Goal: Share content: Share content

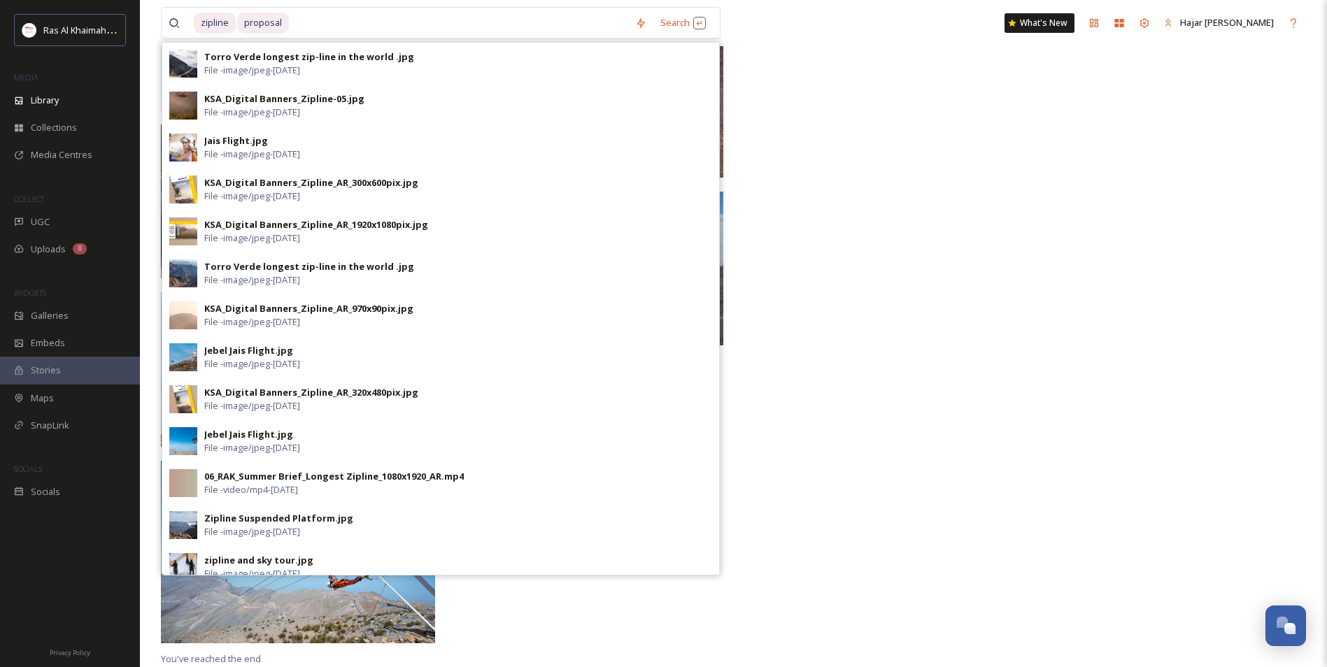
type input "p"
type input "z"
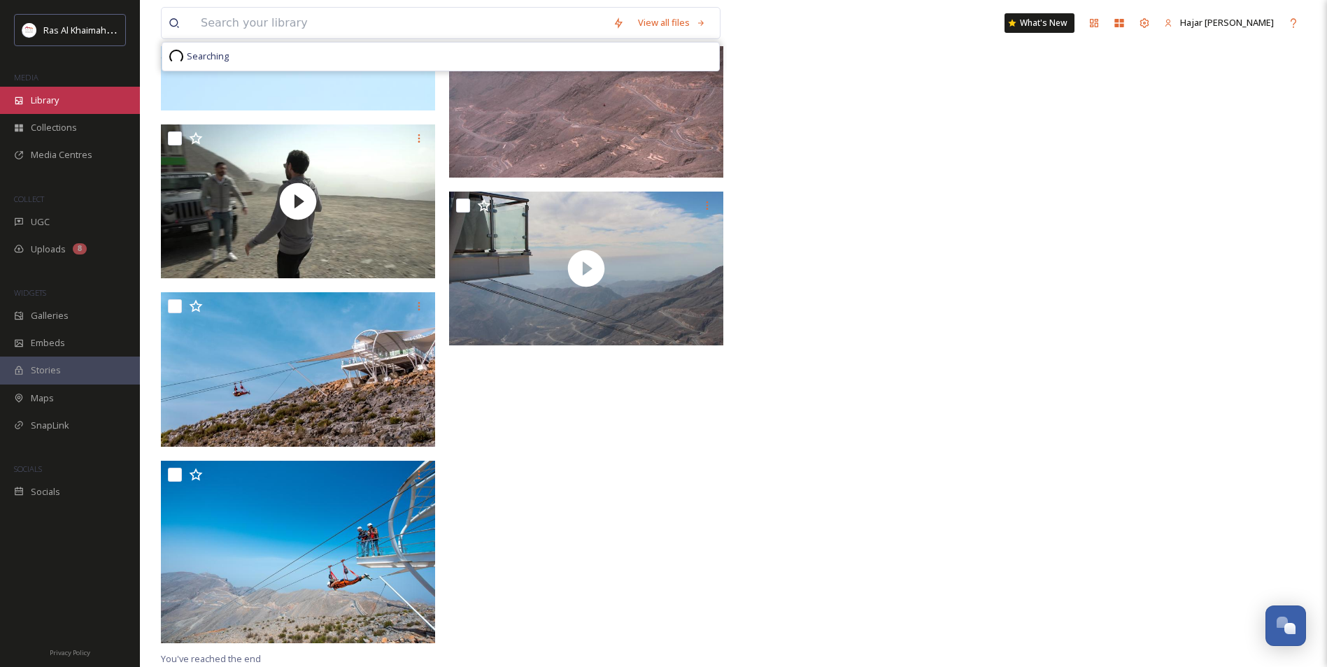
click at [72, 92] on div "Library" at bounding box center [70, 100] width 140 height 27
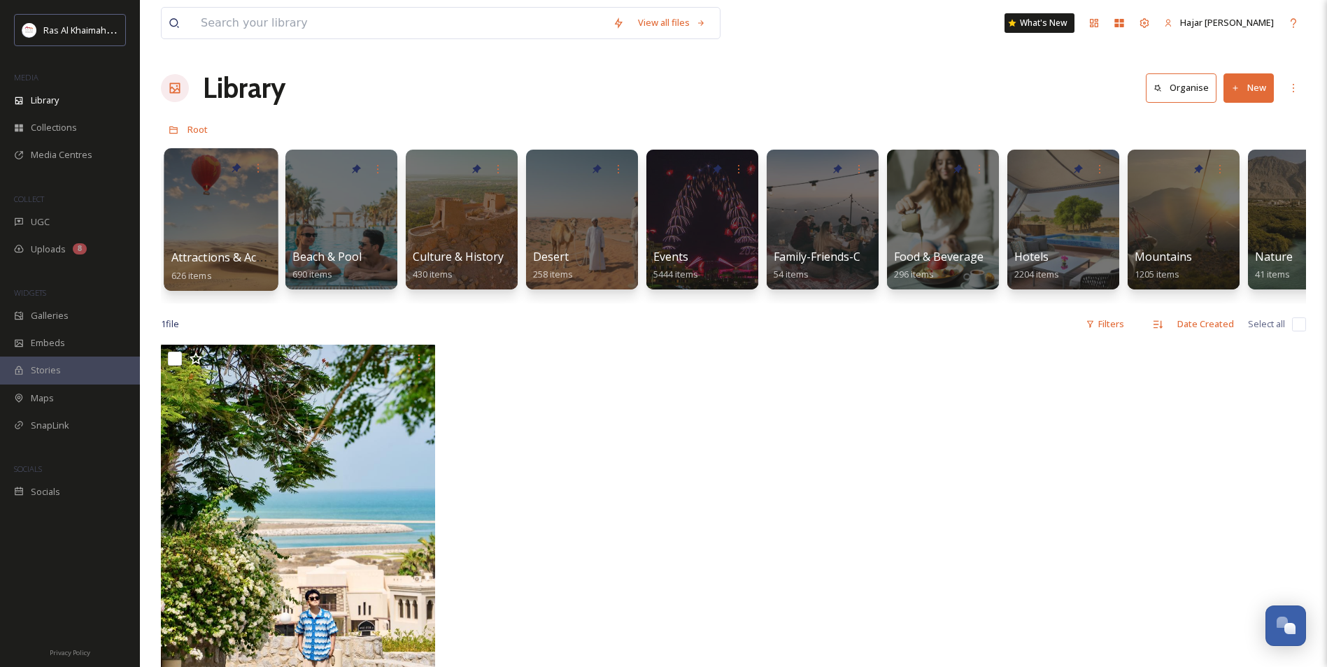
click at [234, 193] on div at bounding box center [221, 219] width 114 height 143
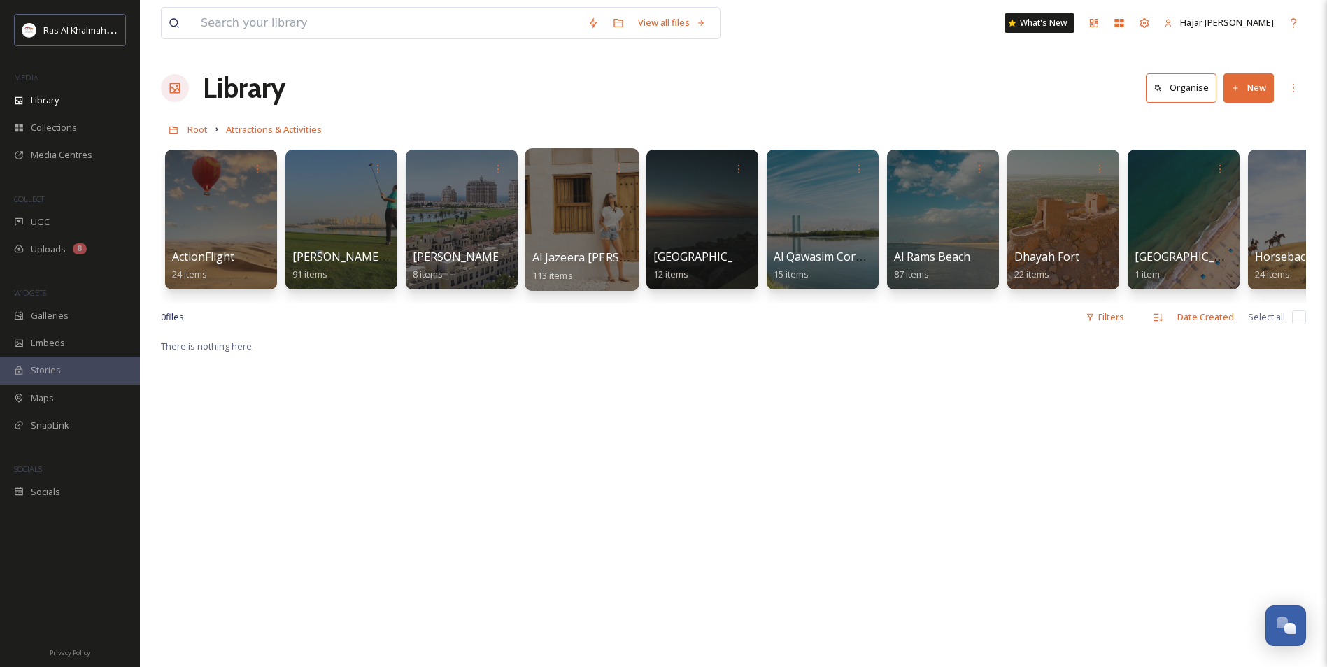
click at [602, 244] on div at bounding box center [582, 219] width 114 height 143
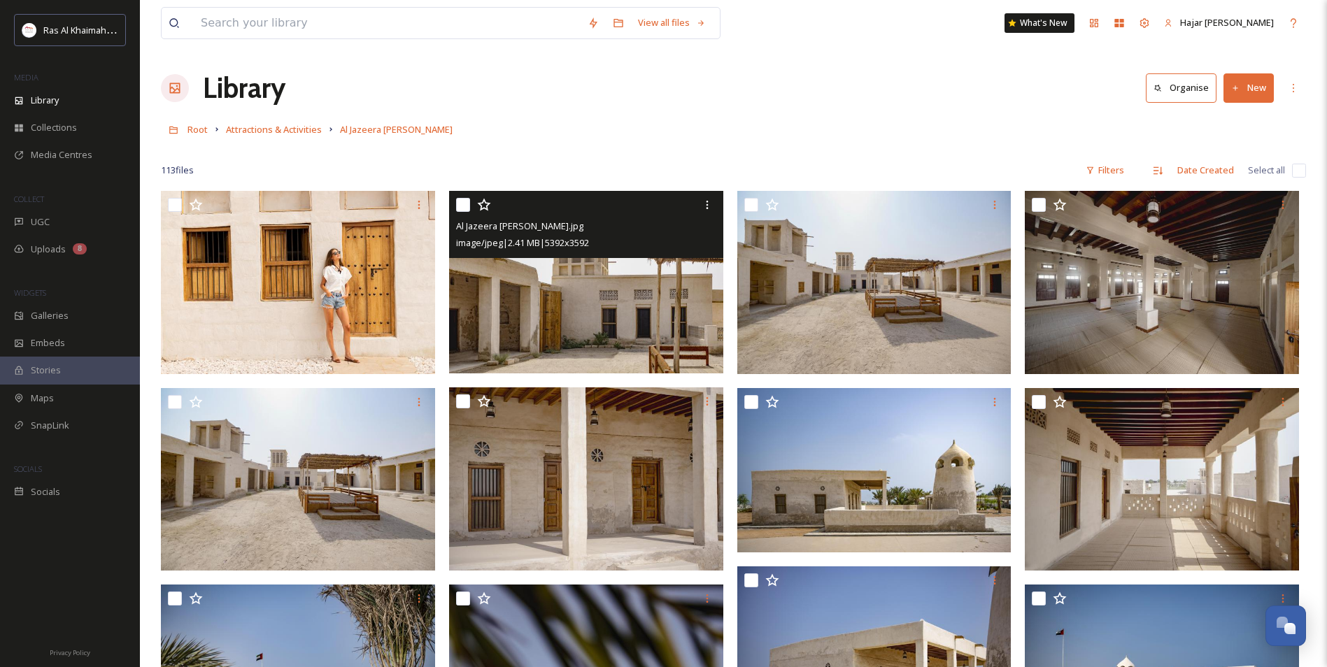
scroll to position [70, 0]
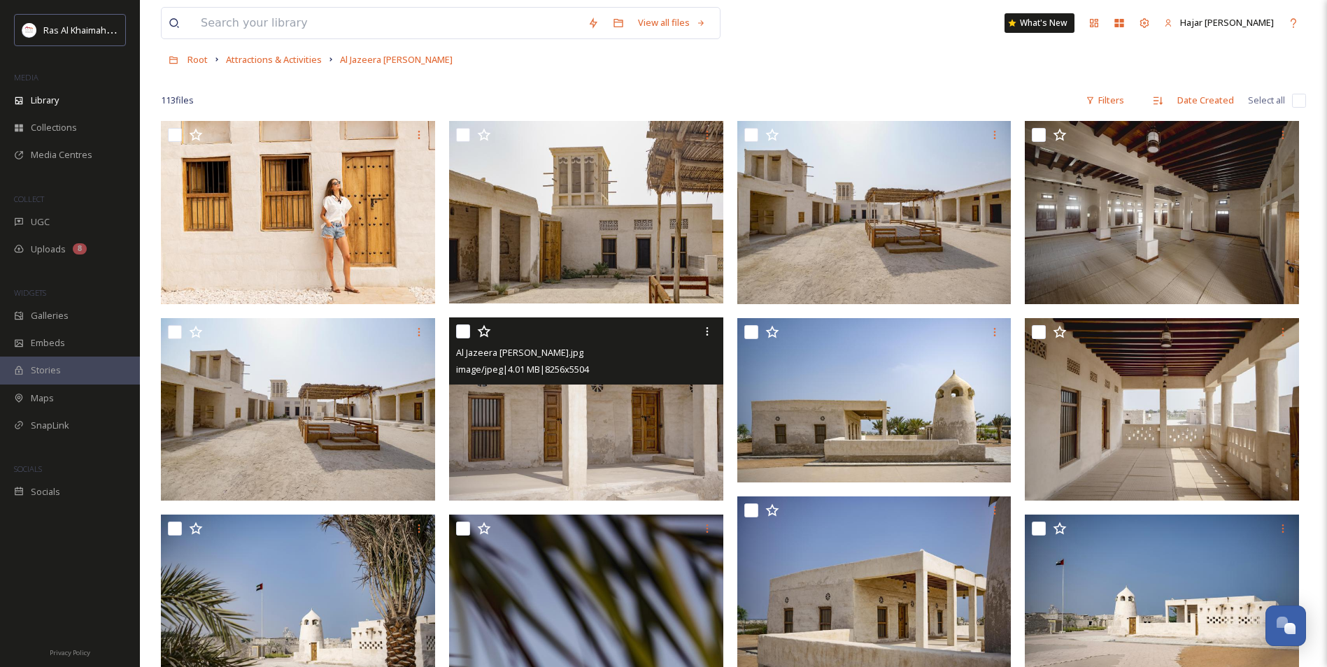
click at [609, 414] on img at bounding box center [586, 408] width 274 height 183
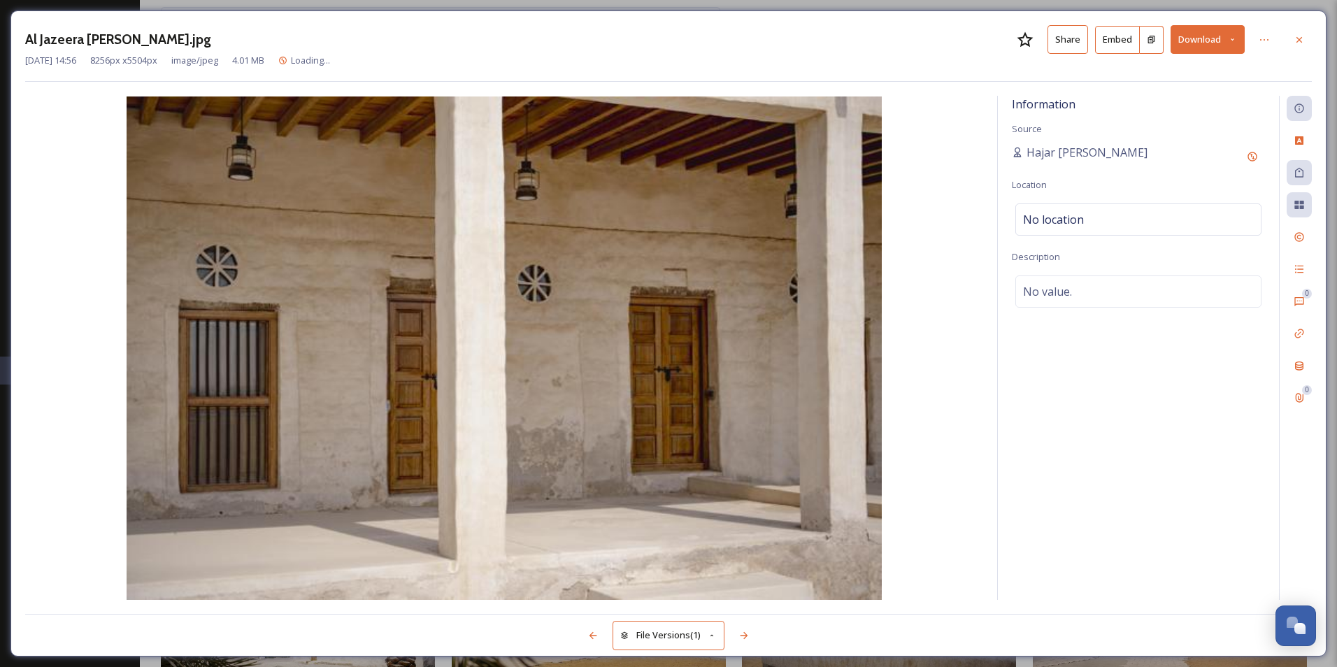
click at [1068, 39] on button "Share" at bounding box center [1068, 39] width 41 height 29
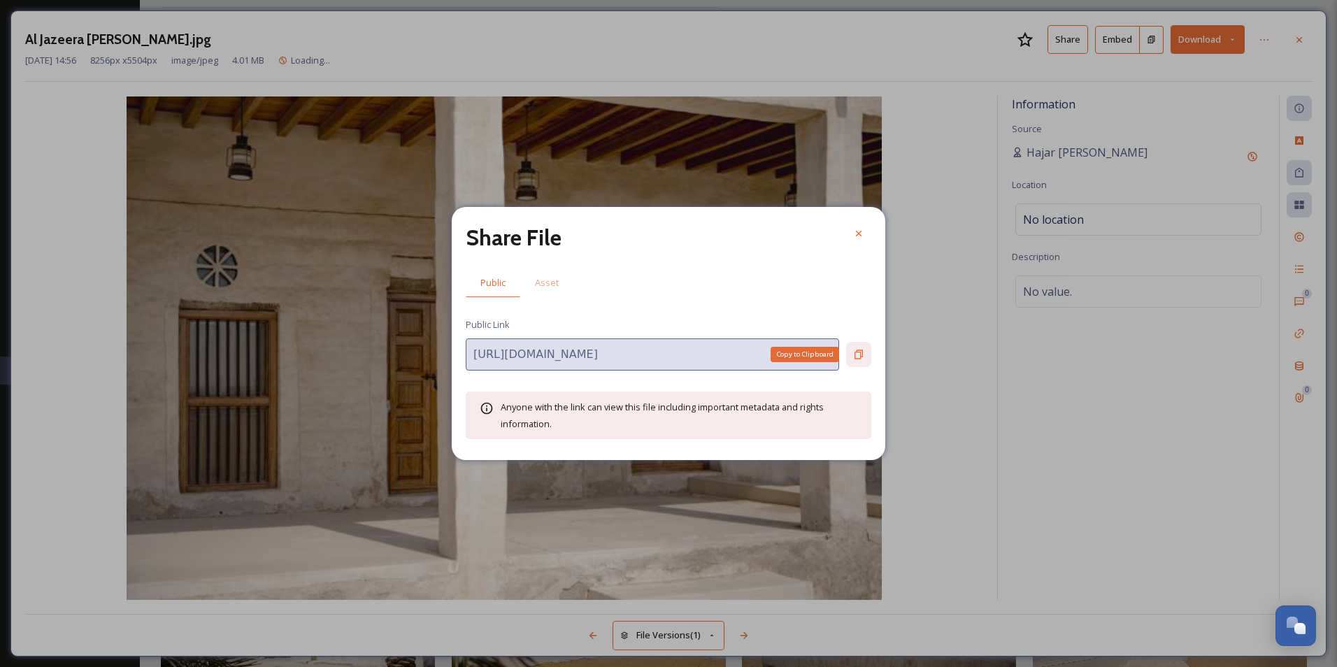
click at [856, 350] on icon at bounding box center [858, 354] width 11 height 11
click at [860, 232] on icon at bounding box center [859, 234] width 6 height 6
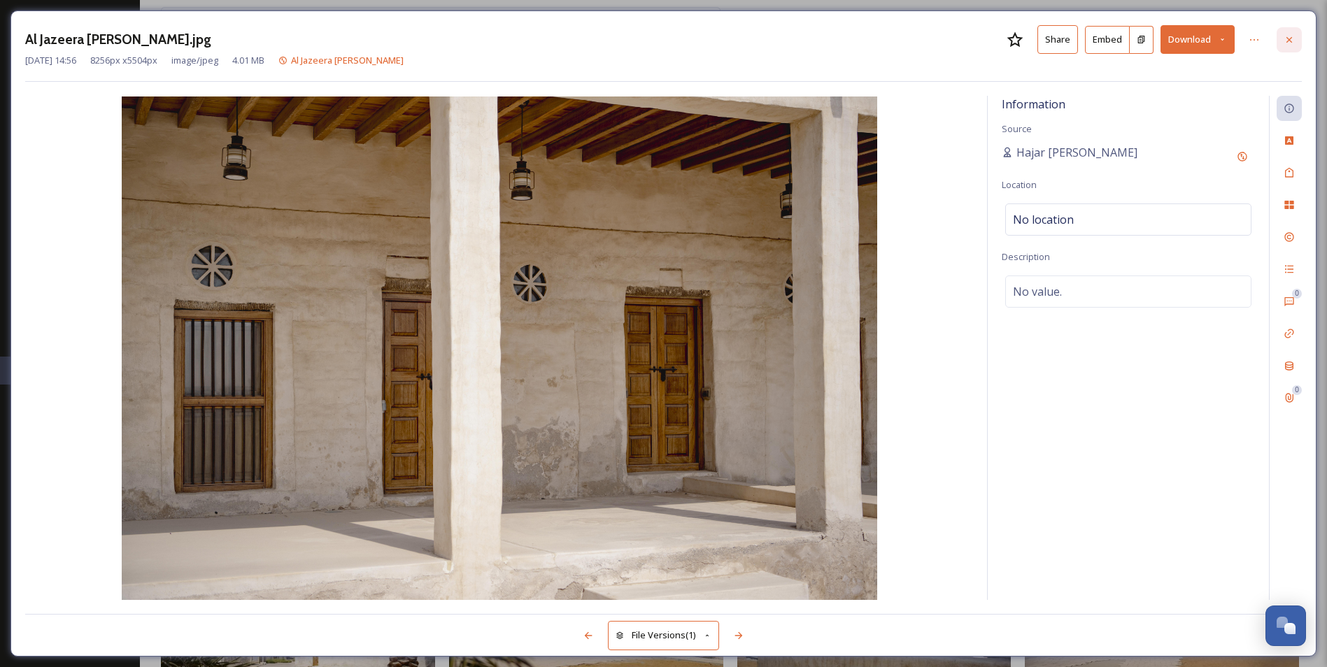
click at [1285, 42] on icon at bounding box center [1288, 39] width 11 height 11
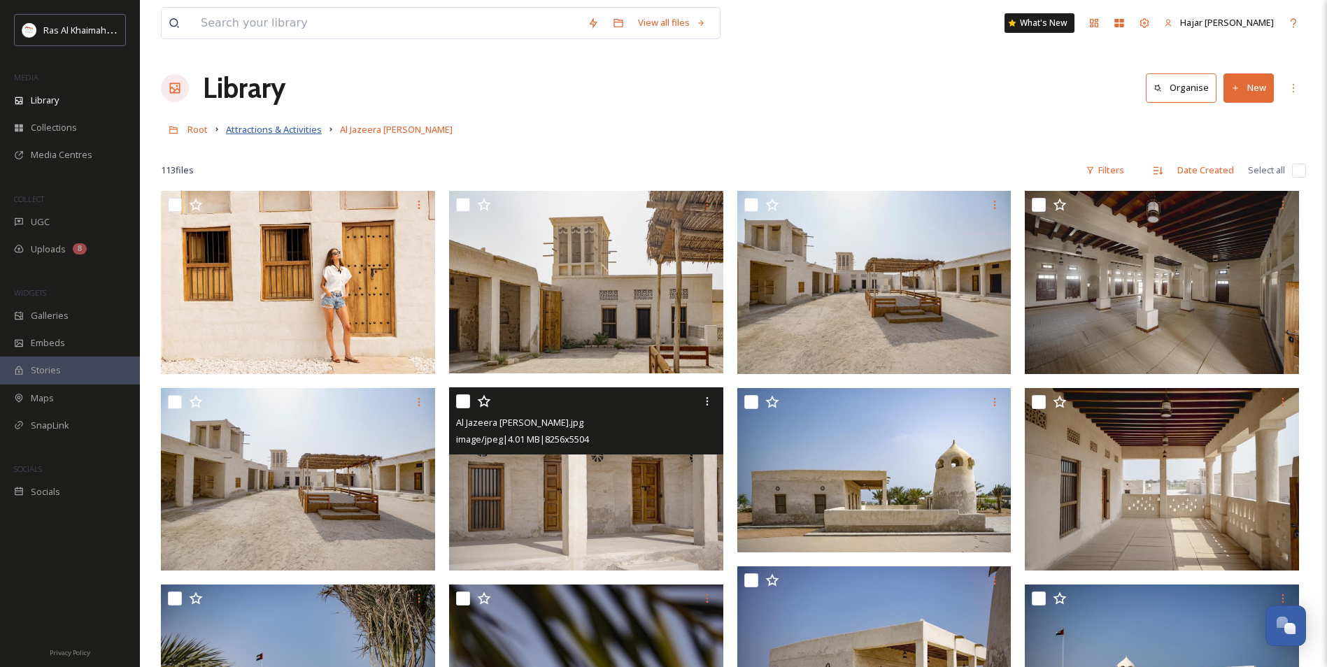
click at [297, 131] on span "Attractions & Activities" at bounding box center [274, 129] width 96 height 13
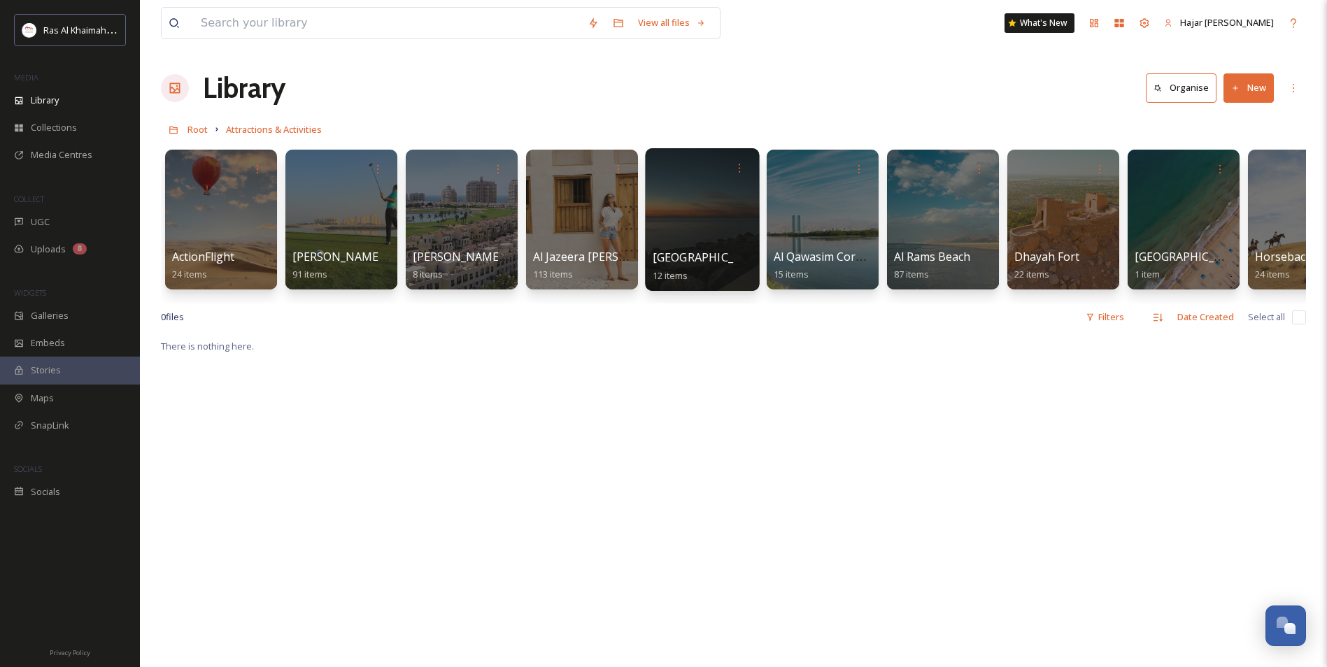
click at [719, 236] on div at bounding box center [702, 219] width 114 height 143
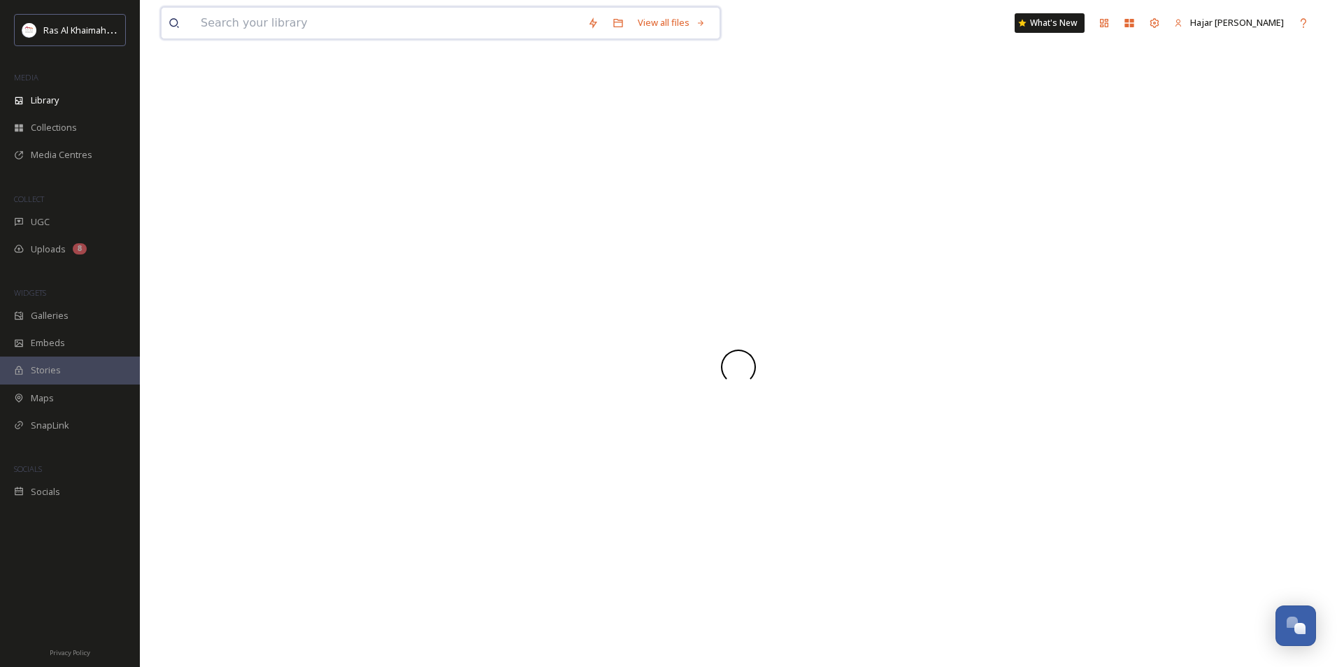
click at [294, 23] on input at bounding box center [387, 23] width 387 height 31
click at [65, 106] on div "Library" at bounding box center [70, 100] width 140 height 27
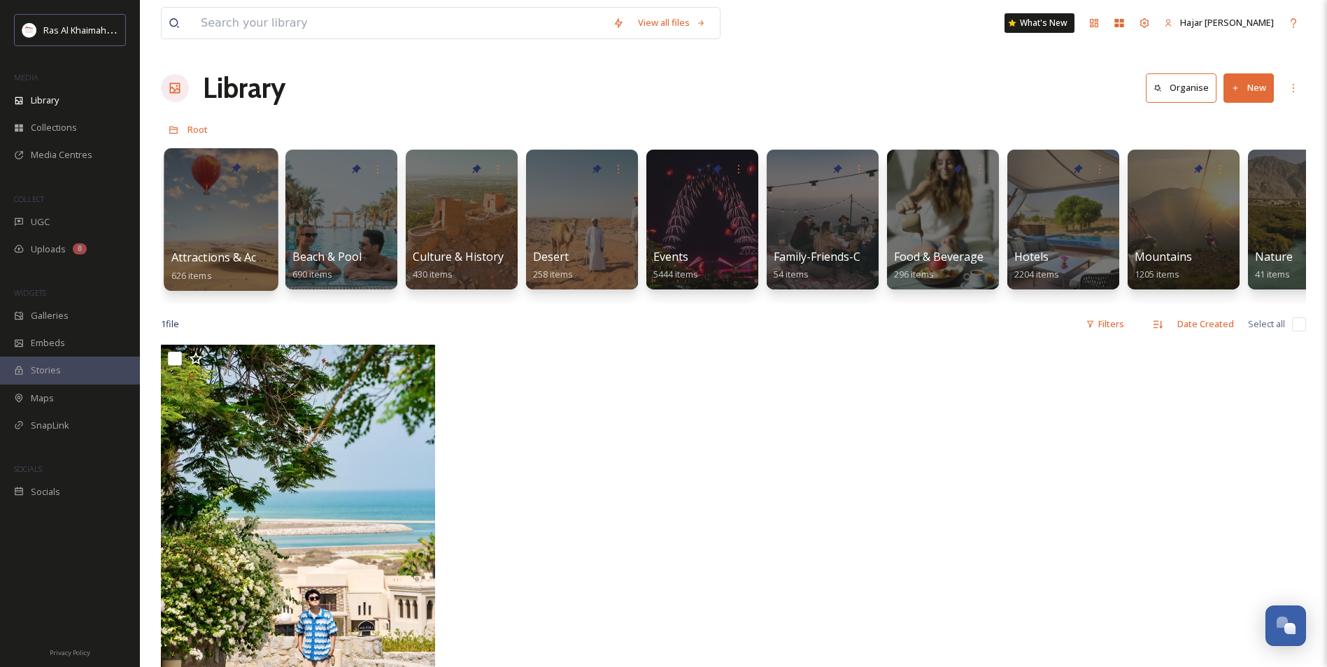
click at [236, 203] on div at bounding box center [221, 219] width 114 height 143
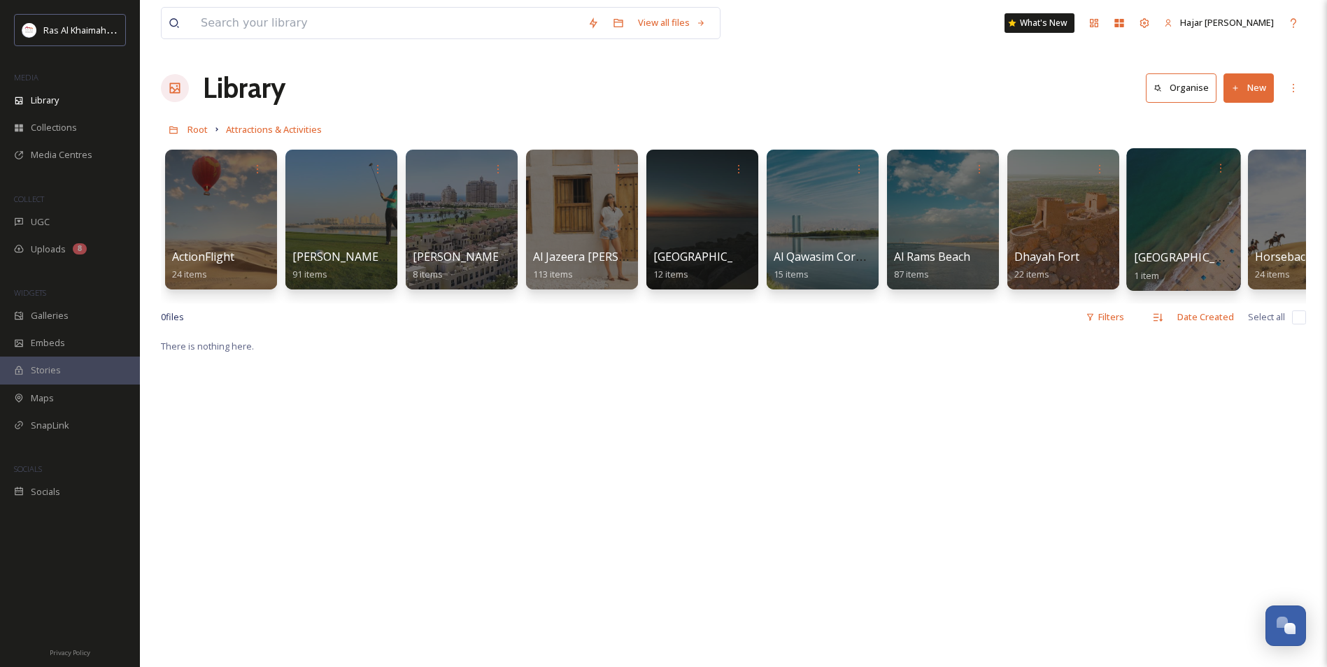
click at [1187, 227] on div at bounding box center [1183, 219] width 114 height 143
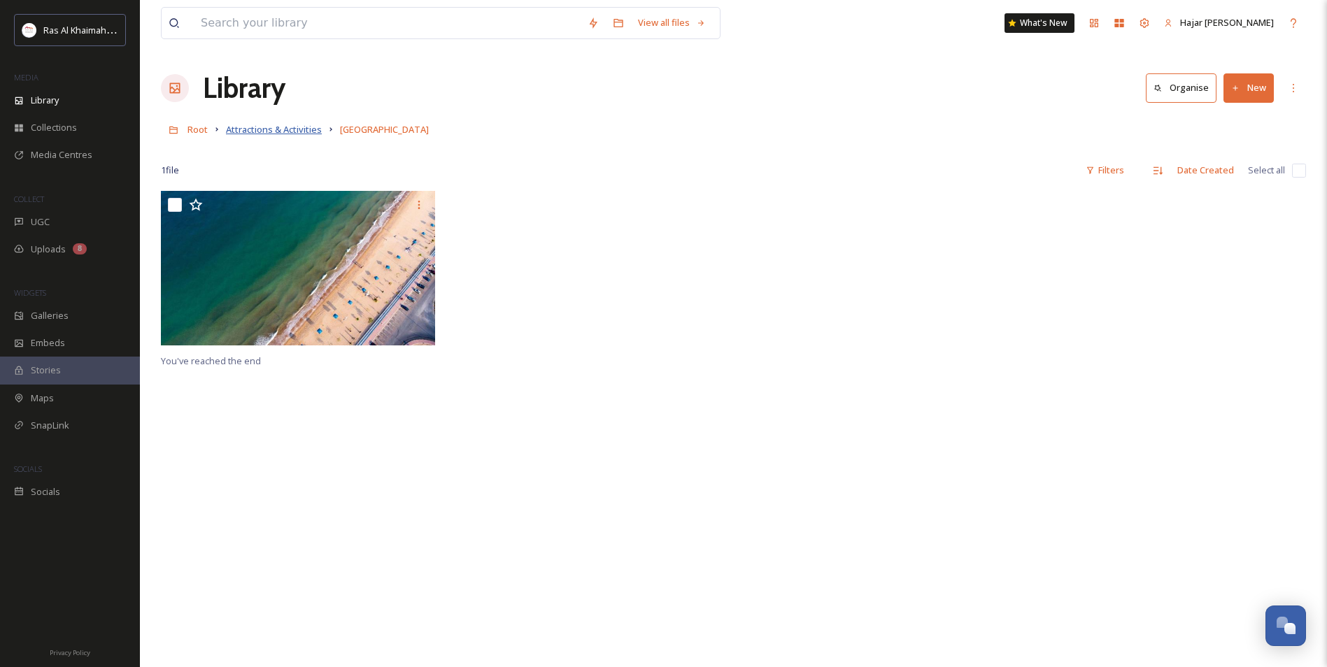
click at [281, 133] on span "Attractions & Activities" at bounding box center [274, 129] width 96 height 13
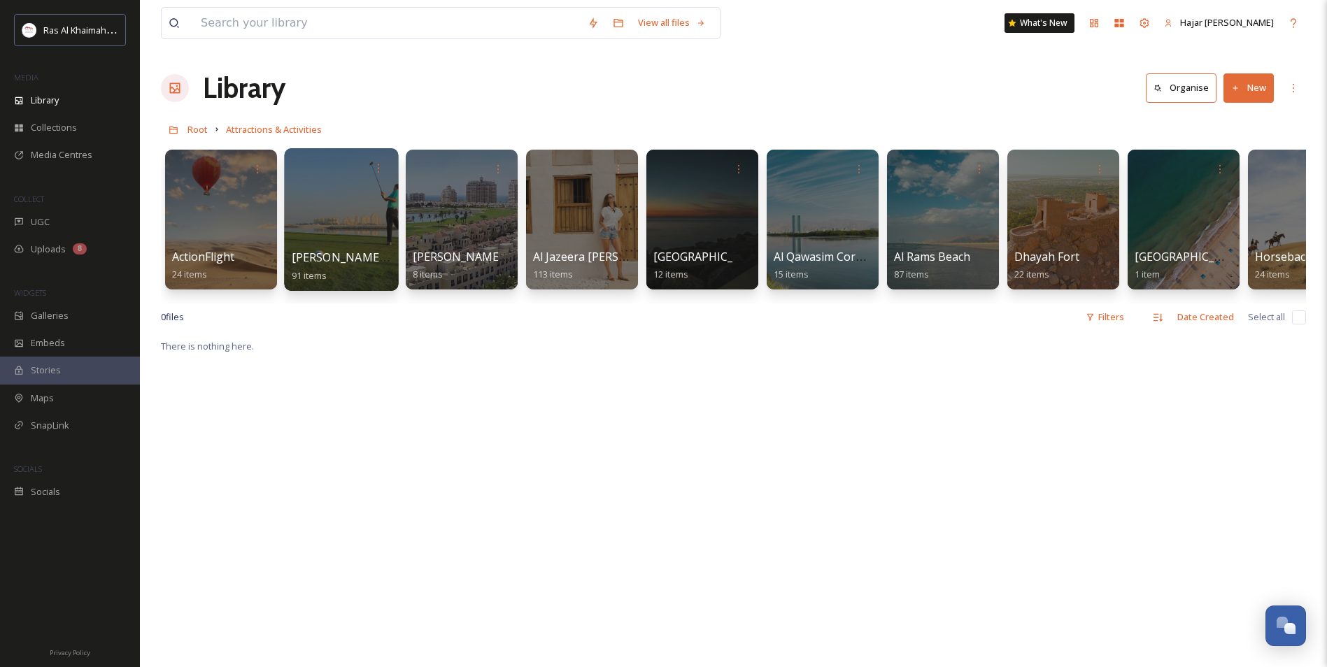
click at [355, 241] on div at bounding box center [341, 219] width 114 height 143
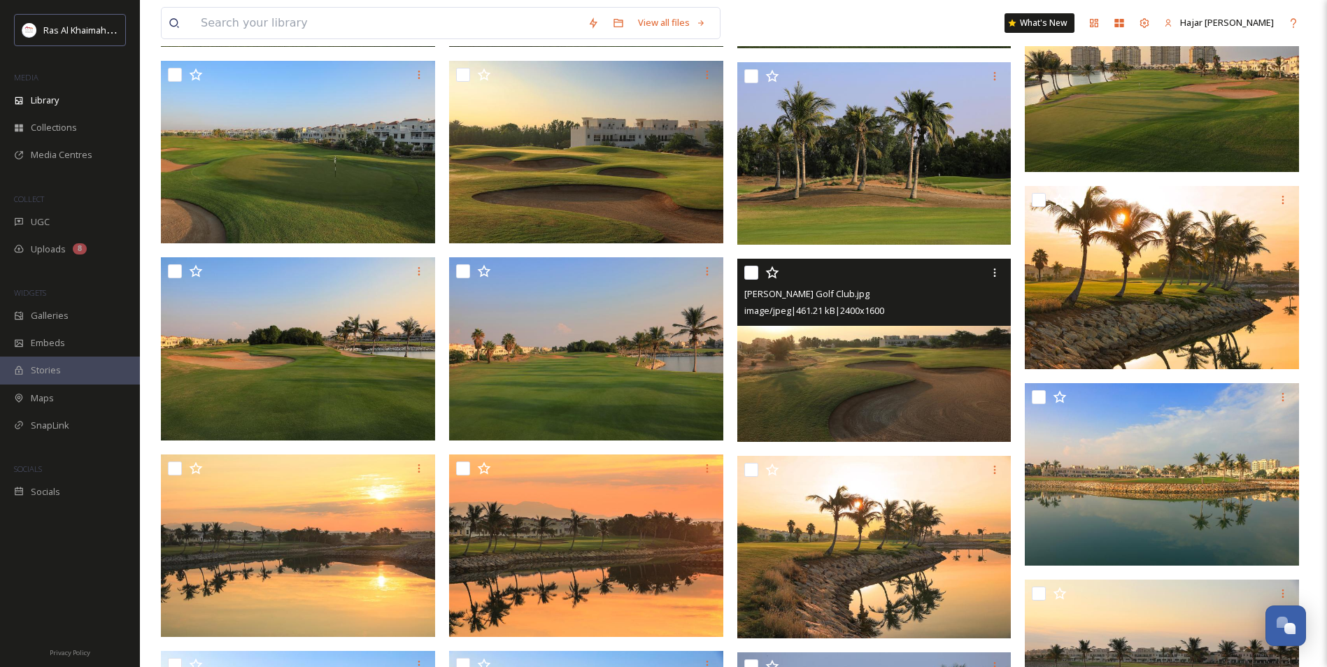
scroll to position [1934, 0]
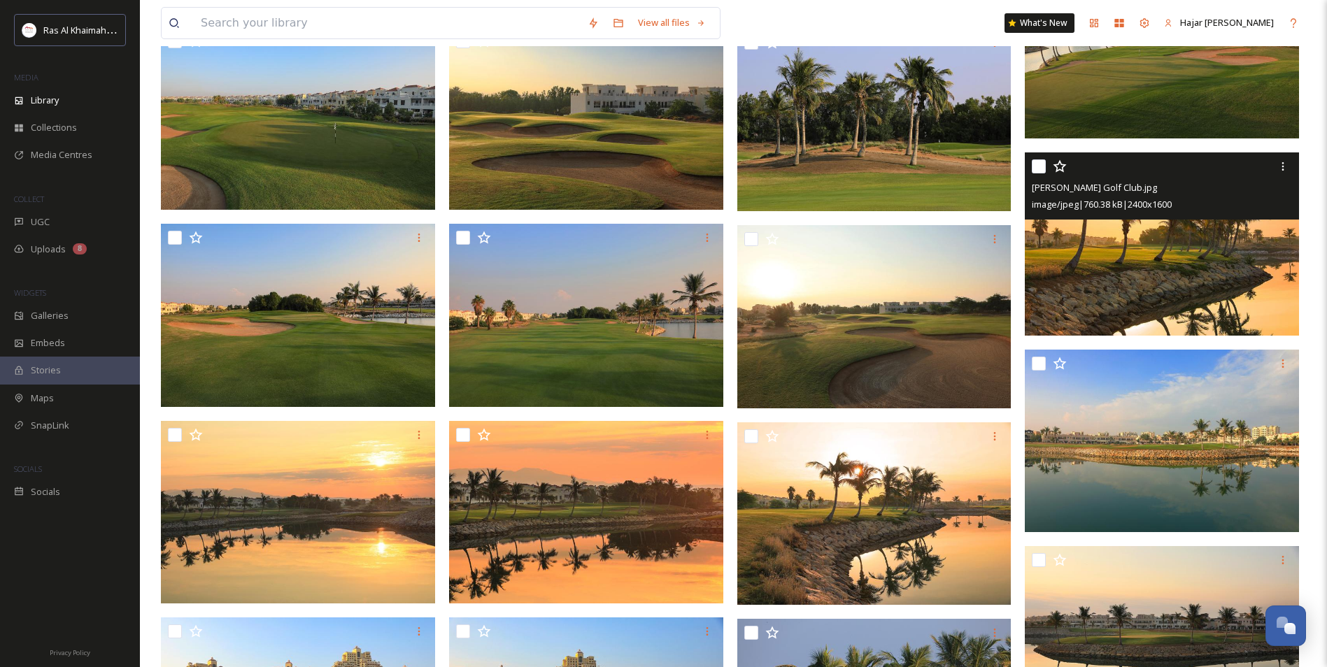
click at [1181, 280] on img at bounding box center [1162, 243] width 274 height 183
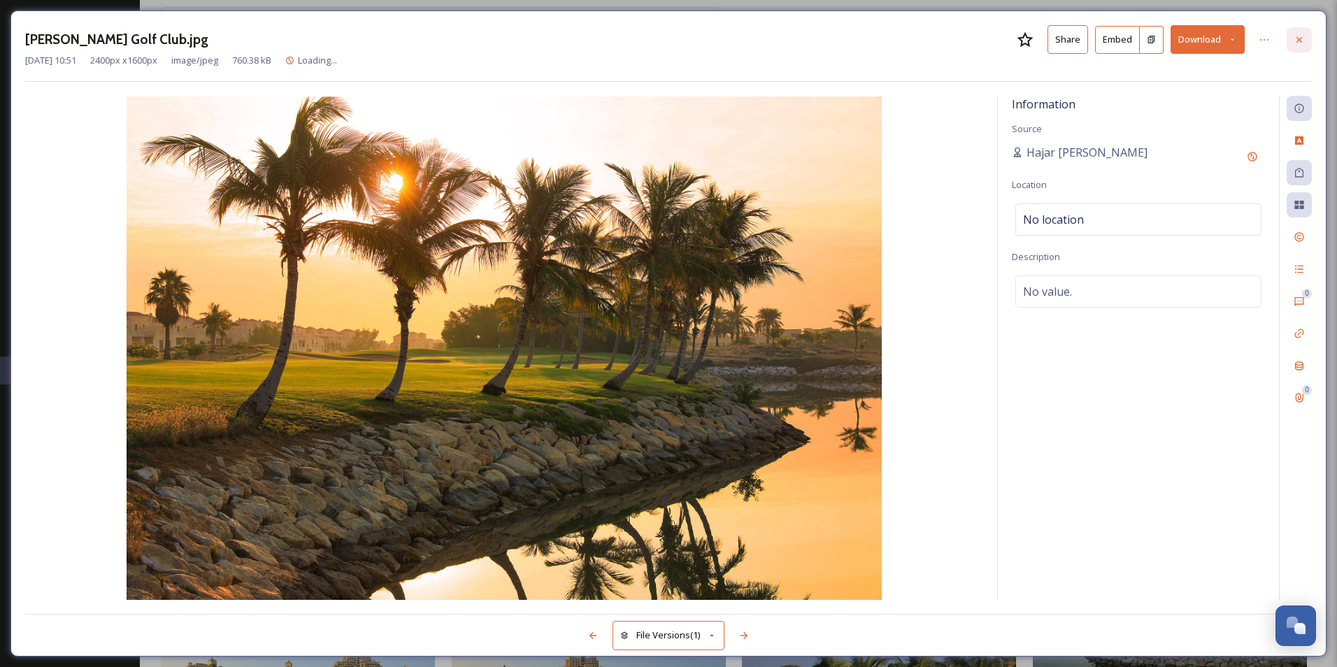
click at [1303, 37] on icon at bounding box center [1299, 39] width 11 height 11
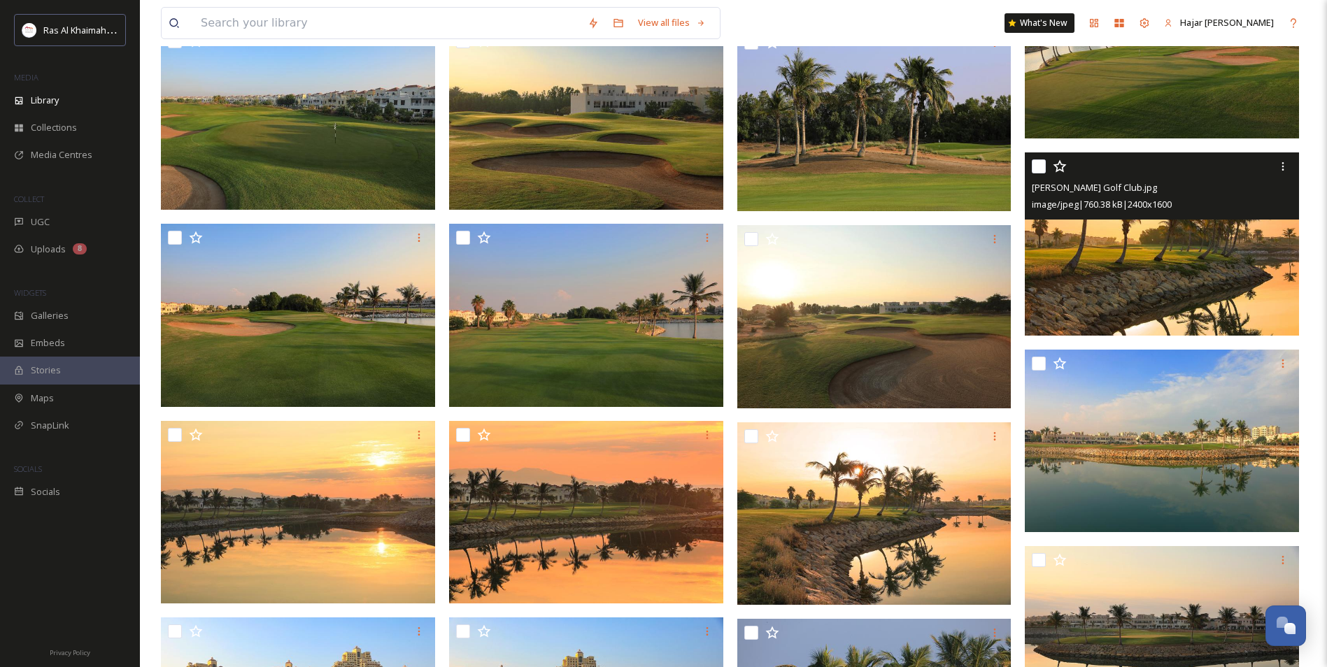
click at [1173, 266] on img at bounding box center [1162, 243] width 274 height 183
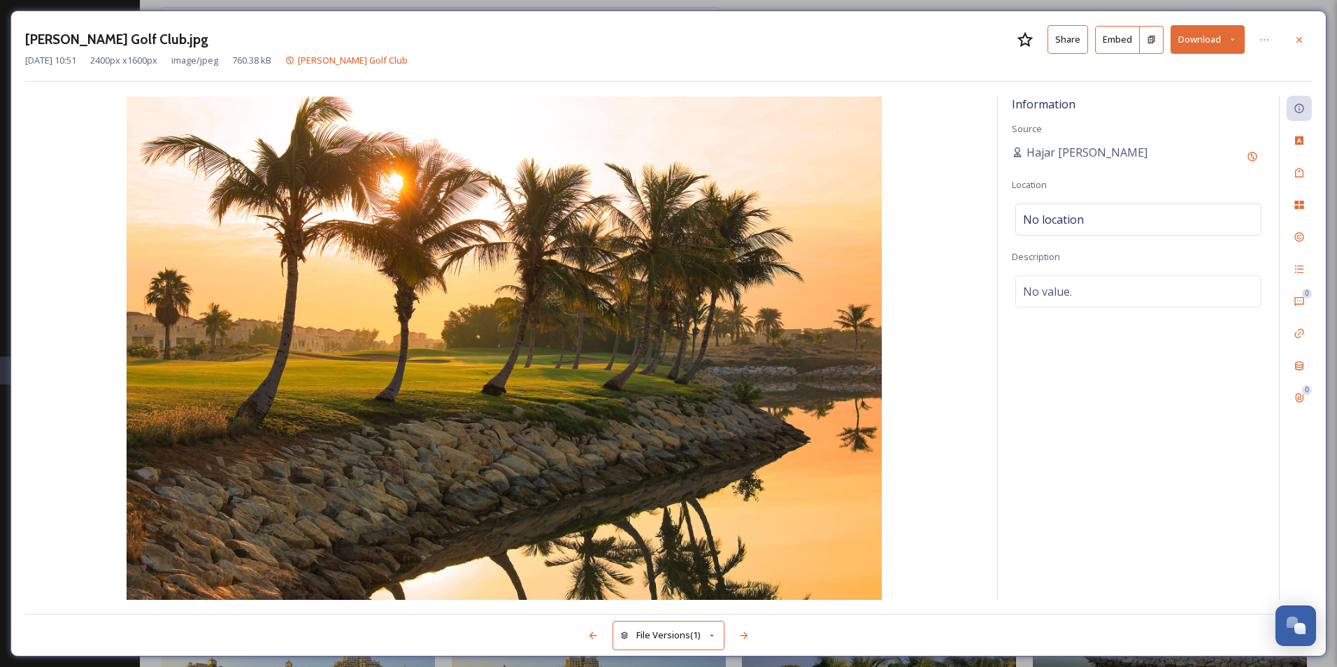
click at [1055, 38] on button "Share" at bounding box center [1068, 39] width 41 height 29
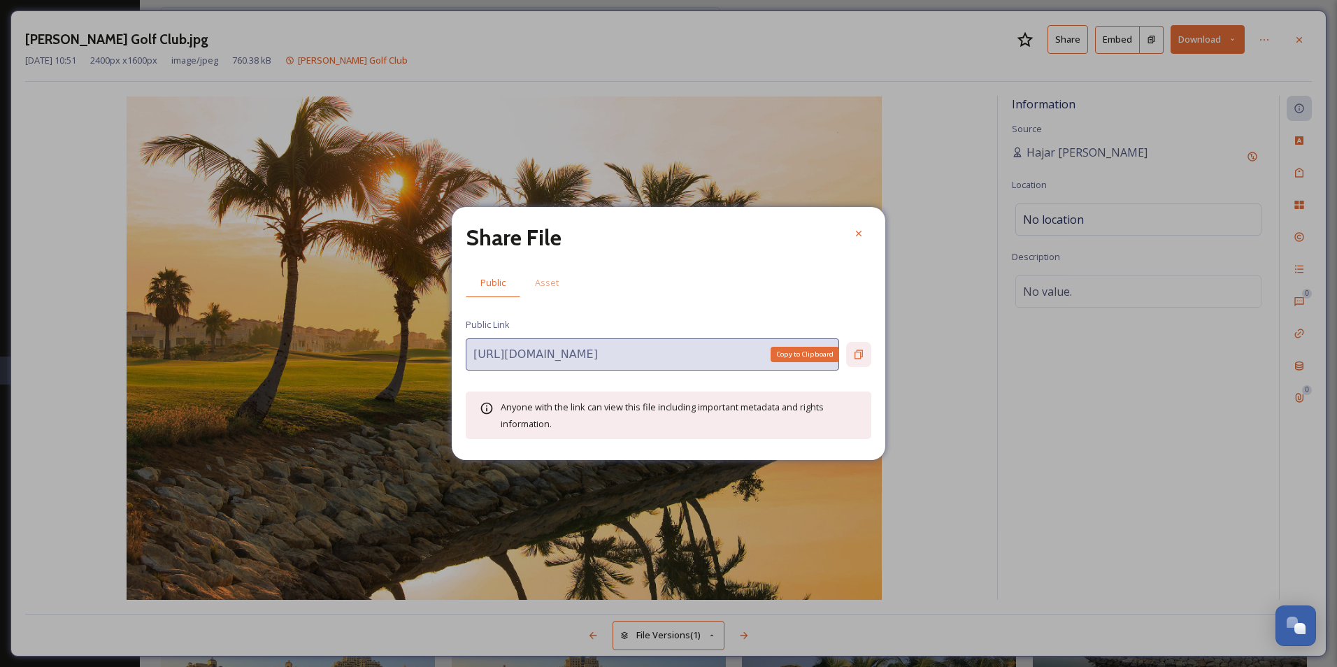
click at [862, 355] on icon at bounding box center [858, 354] width 11 height 11
click at [863, 238] on icon at bounding box center [858, 233] width 11 height 11
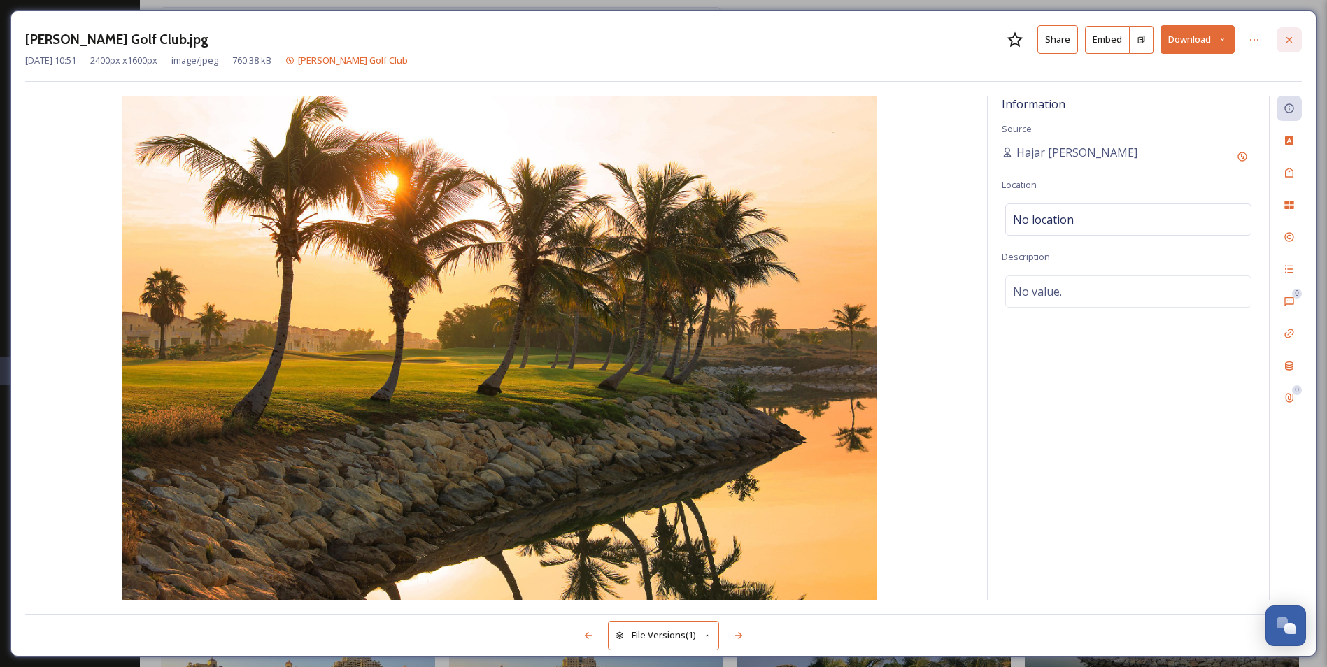
click at [1294, 39] on div at bounding box center [1288, 39] width 25 height 25
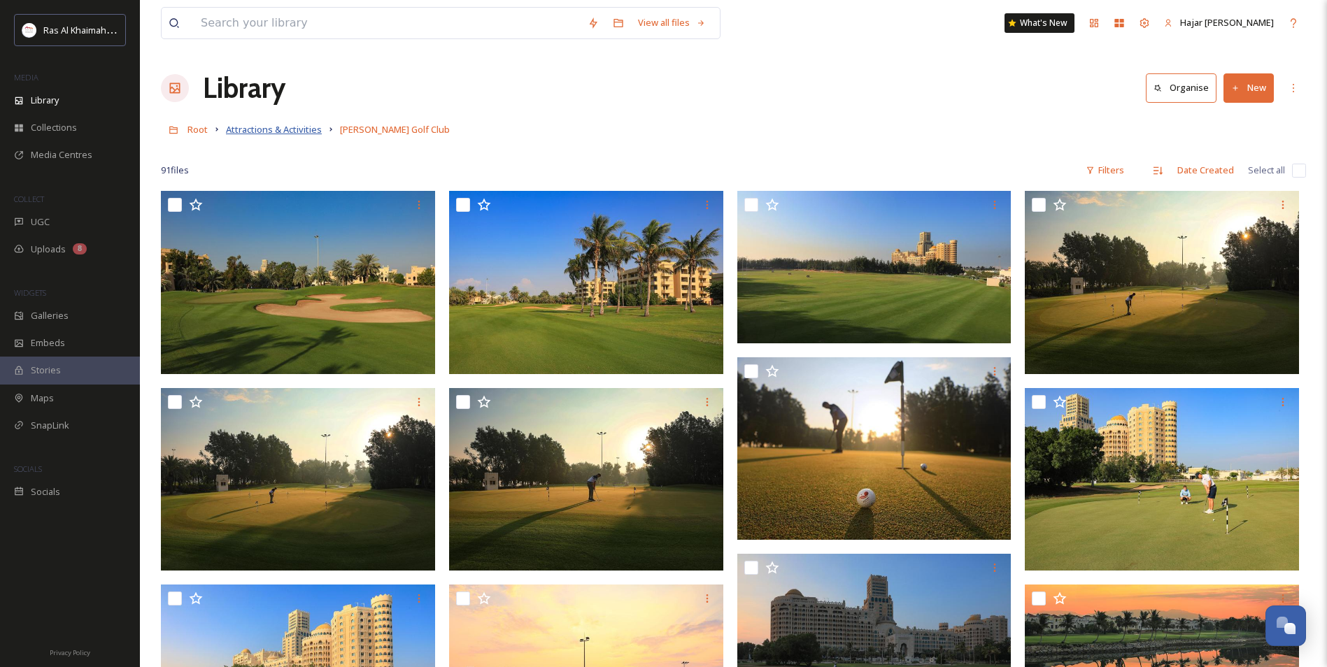
click at [280, 124] on span "Attractions & Activities" at bounding box center [274, 129] width 96 height 13
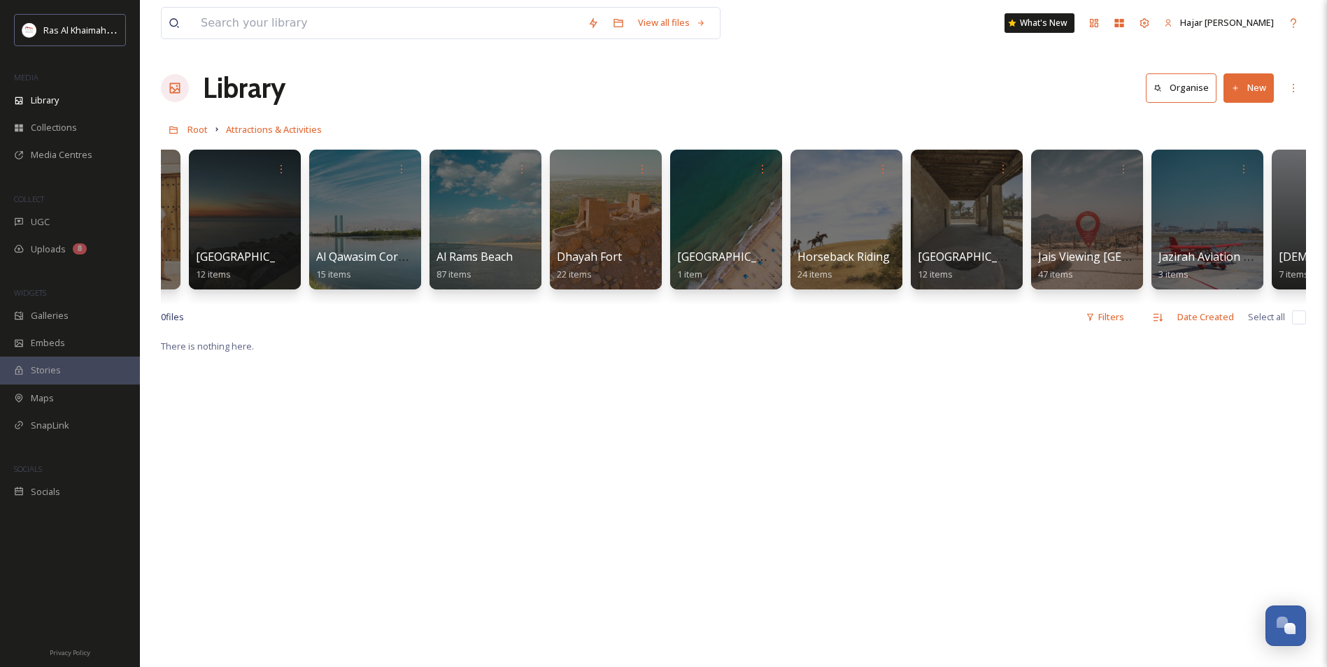
scroll to position [0, 494]
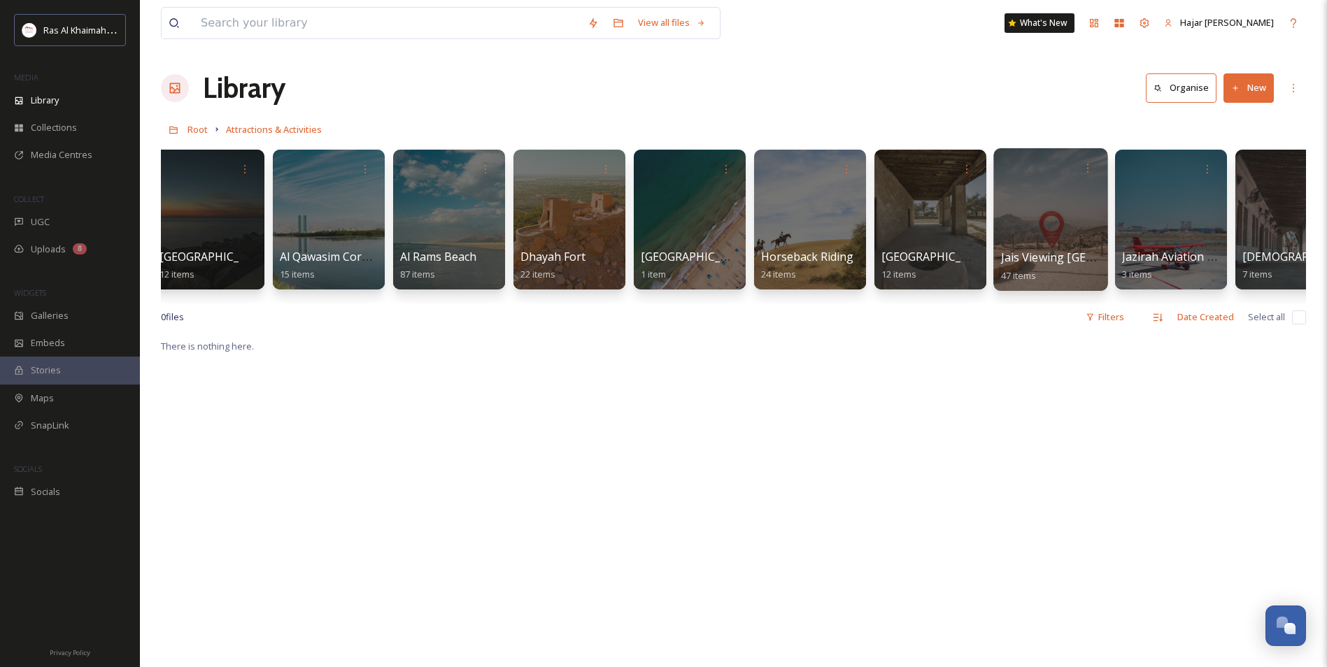
click at [1041, 222] on div at bounding box center [1050, 219] width 114 height 143
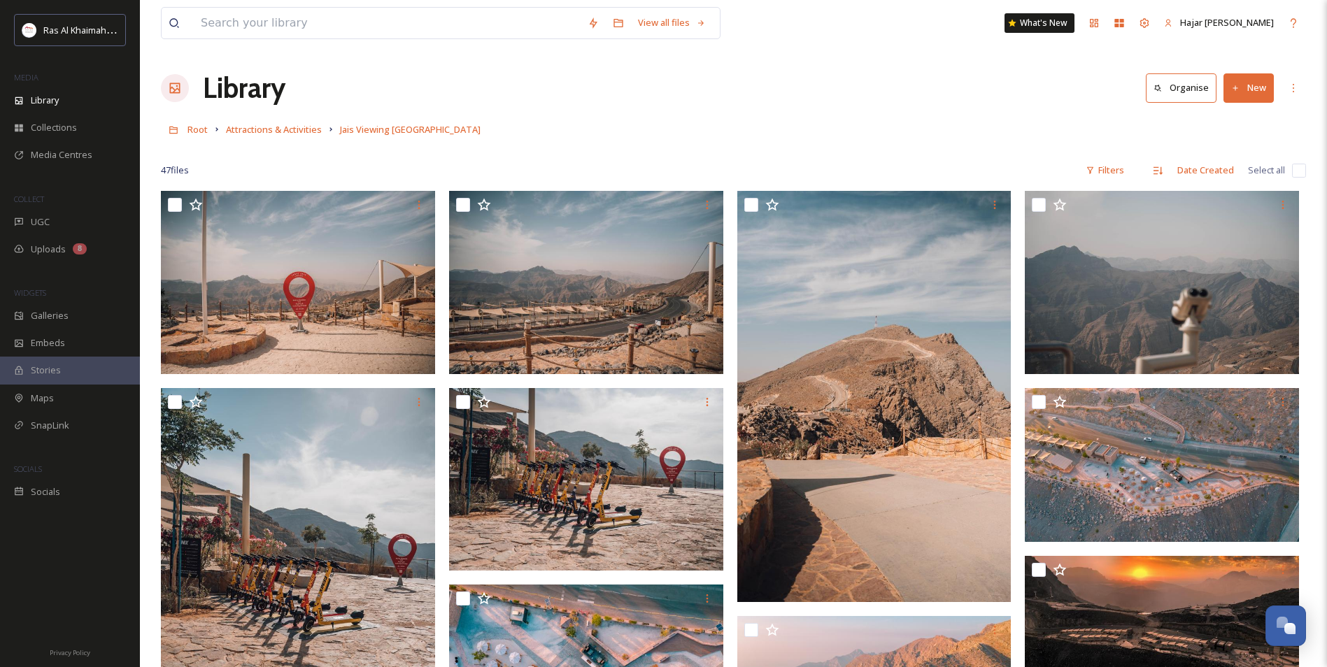
click at [258, 126] on span "Attractions & Activities" at bounding box center [274, 129] width 96 height 13
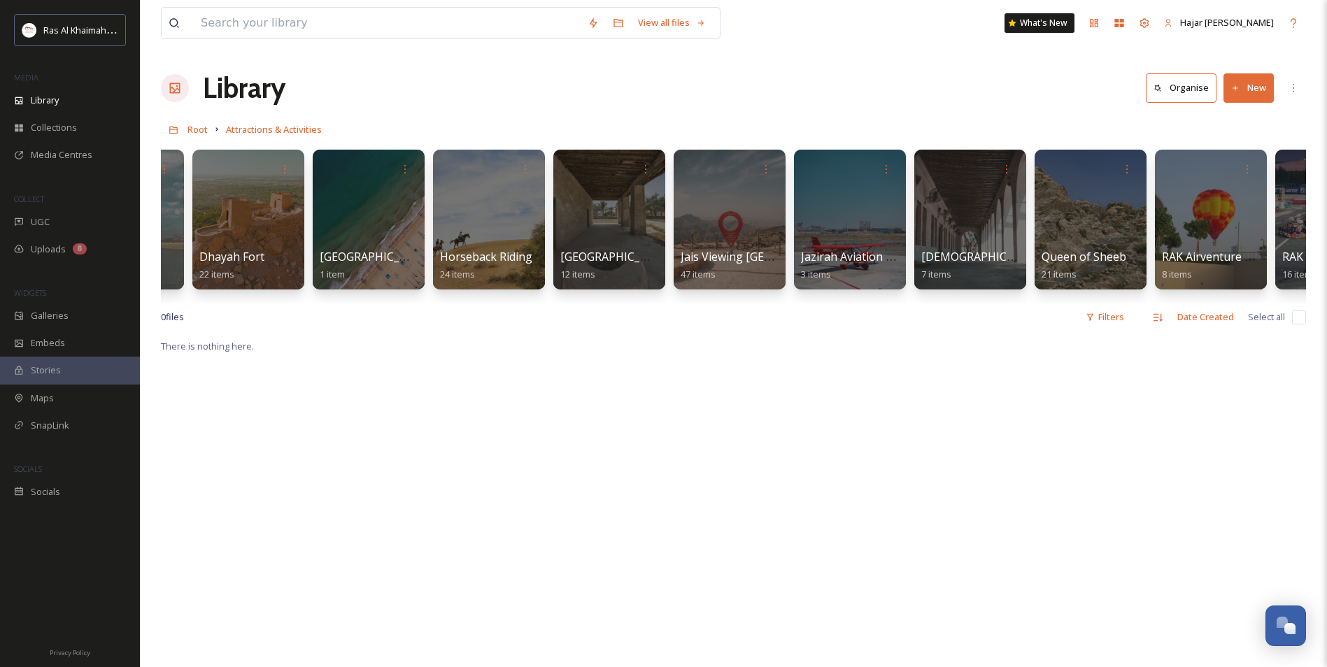
scroll to position [0, 823]
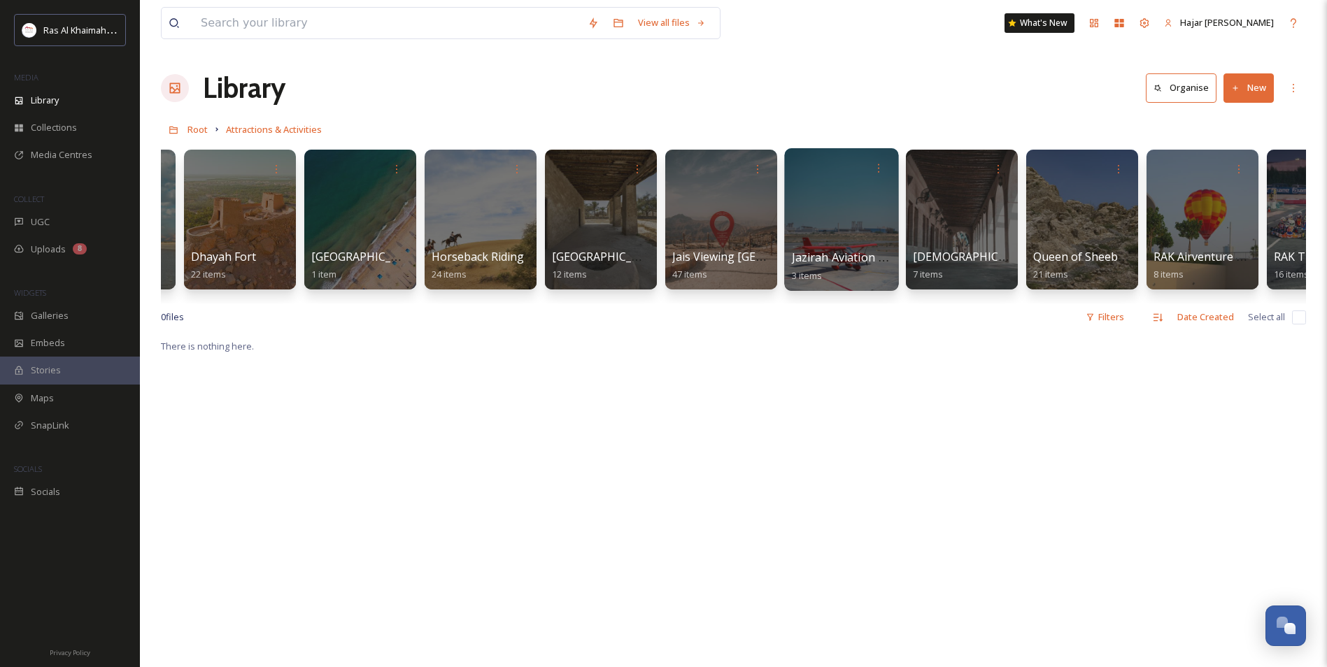
click at [834, 227] on div at bounding box center [841, 219] width 114 height 143
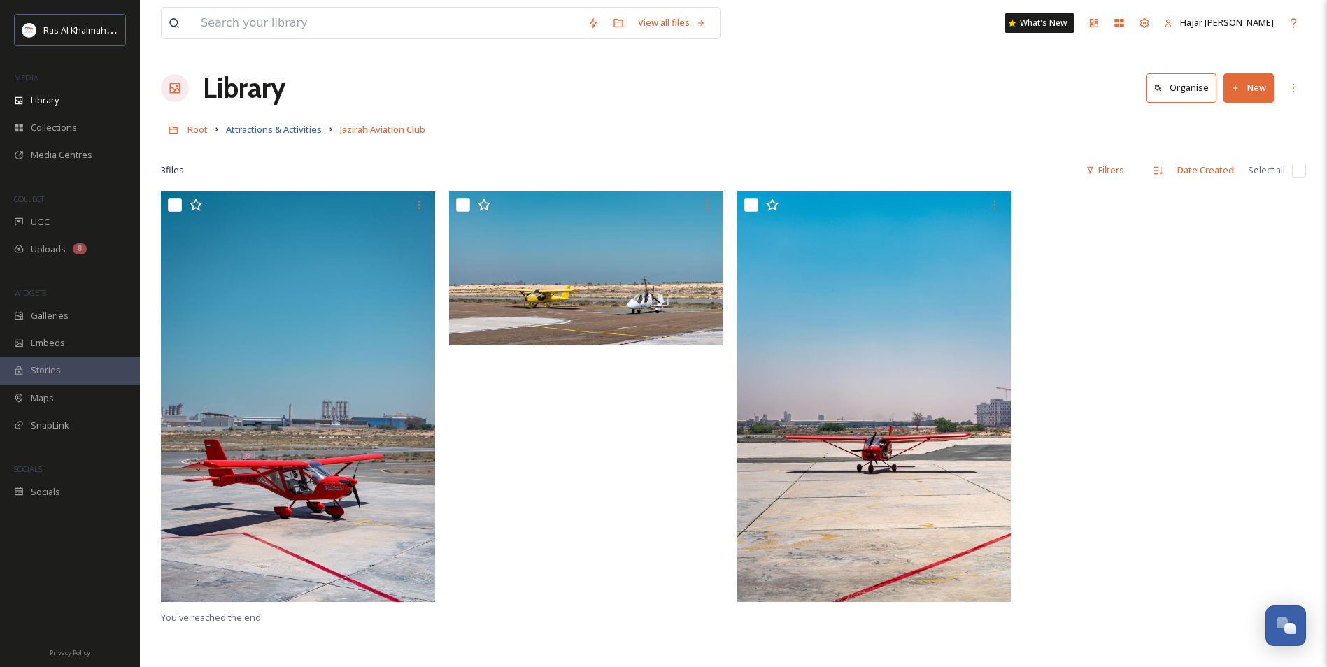
click at [268, 134] on span "Attractions & Activities" at bounding box center [274, 129] width 96 height 13
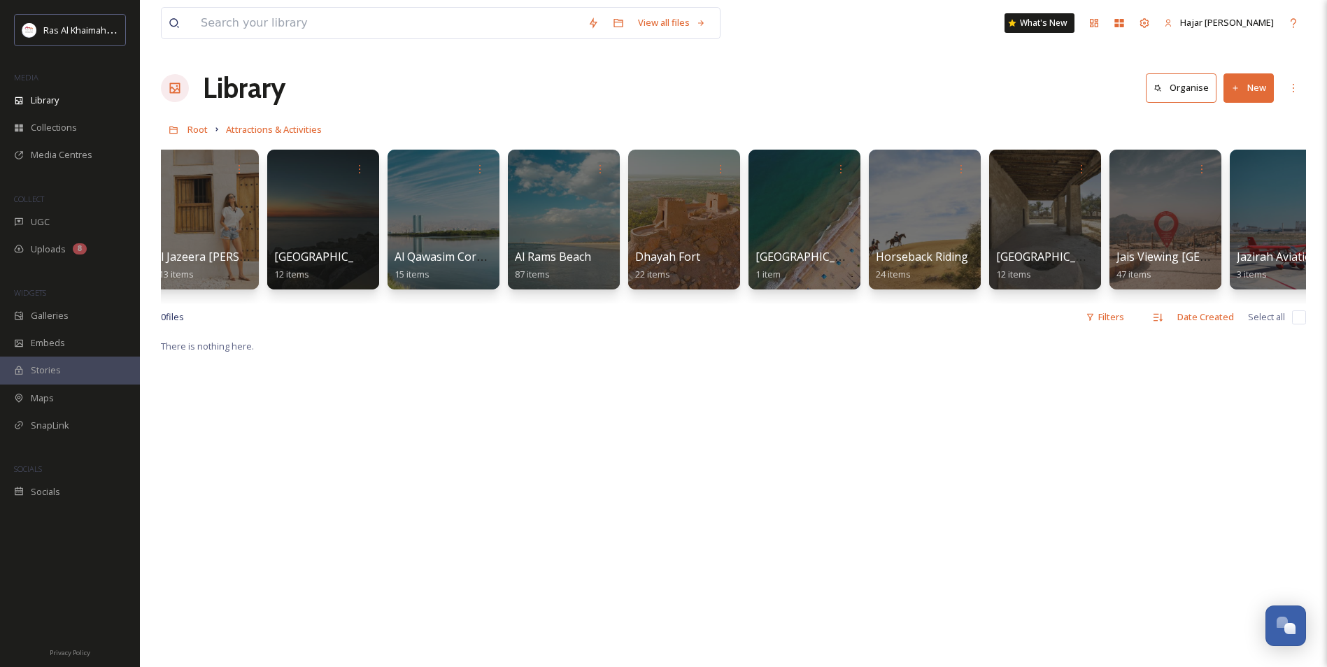
scroll to position [0, 1501]
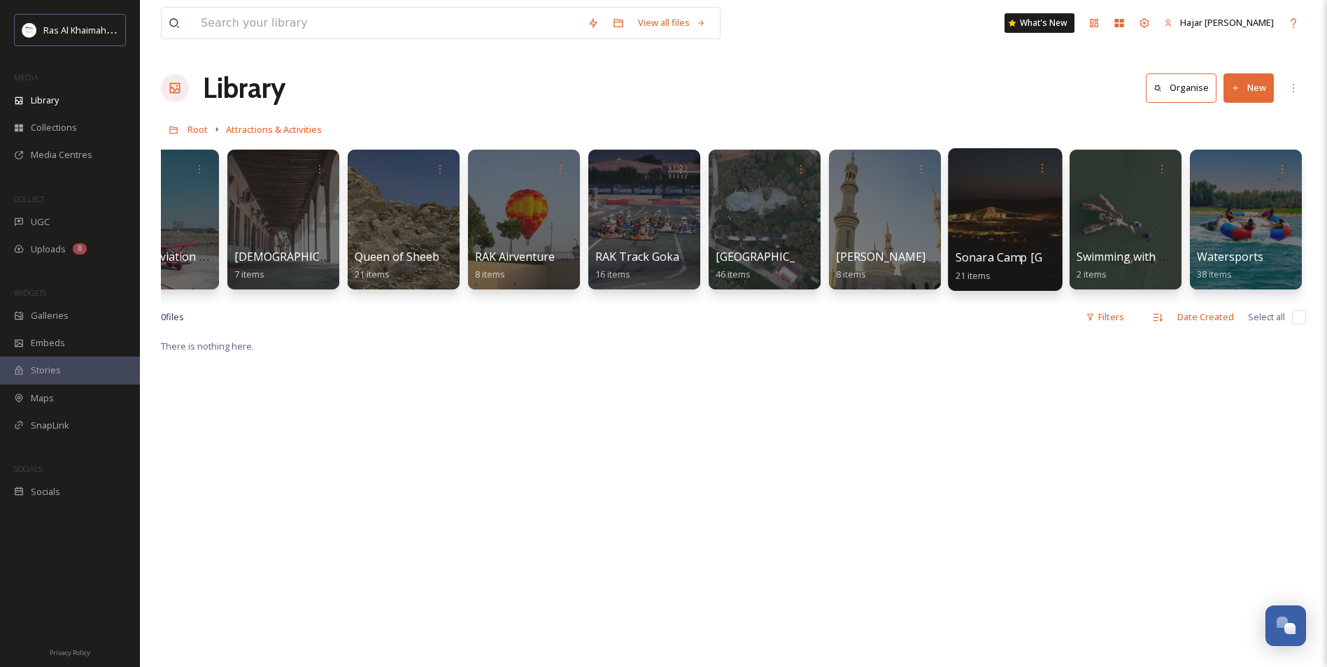
click at [990, 215] on div at bounding box center [1005, 219] width 114 height 143
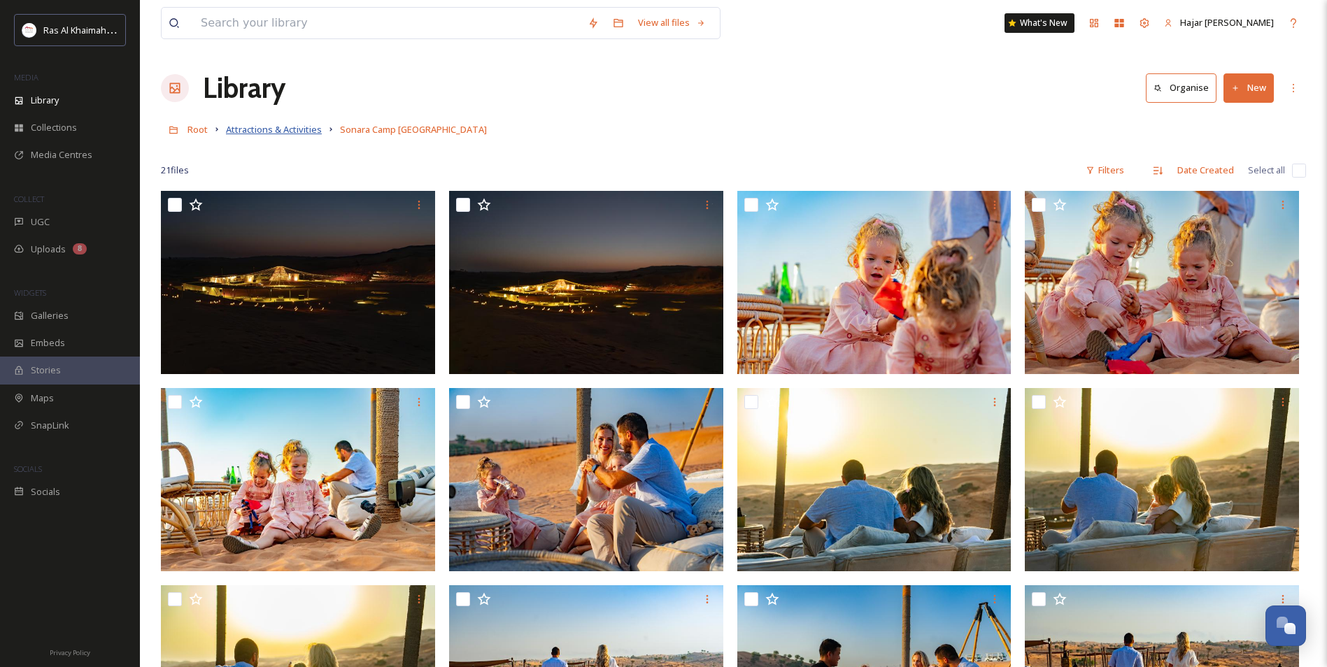
click at [285, 130] on span "Attractions & Activities" at bounding box center [274, 129] width 96 height 13
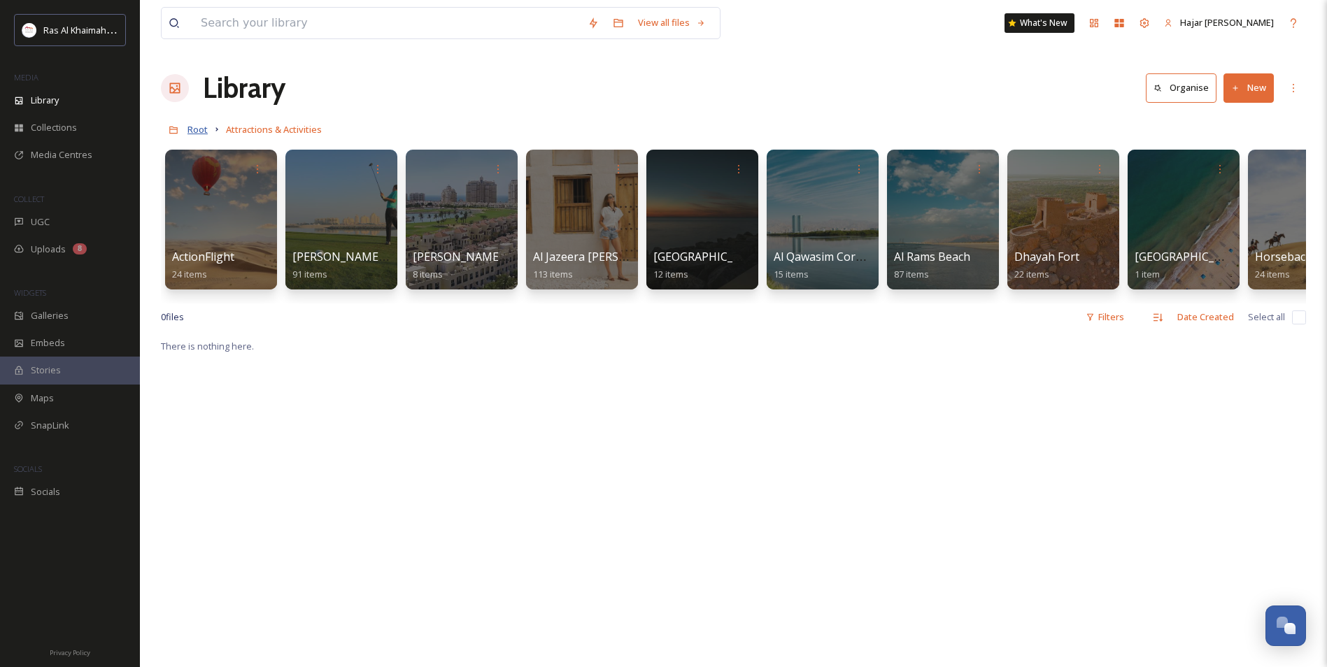
click at [196, 129] on span "Root" at bounding box center [197, 129] width 20 height 13
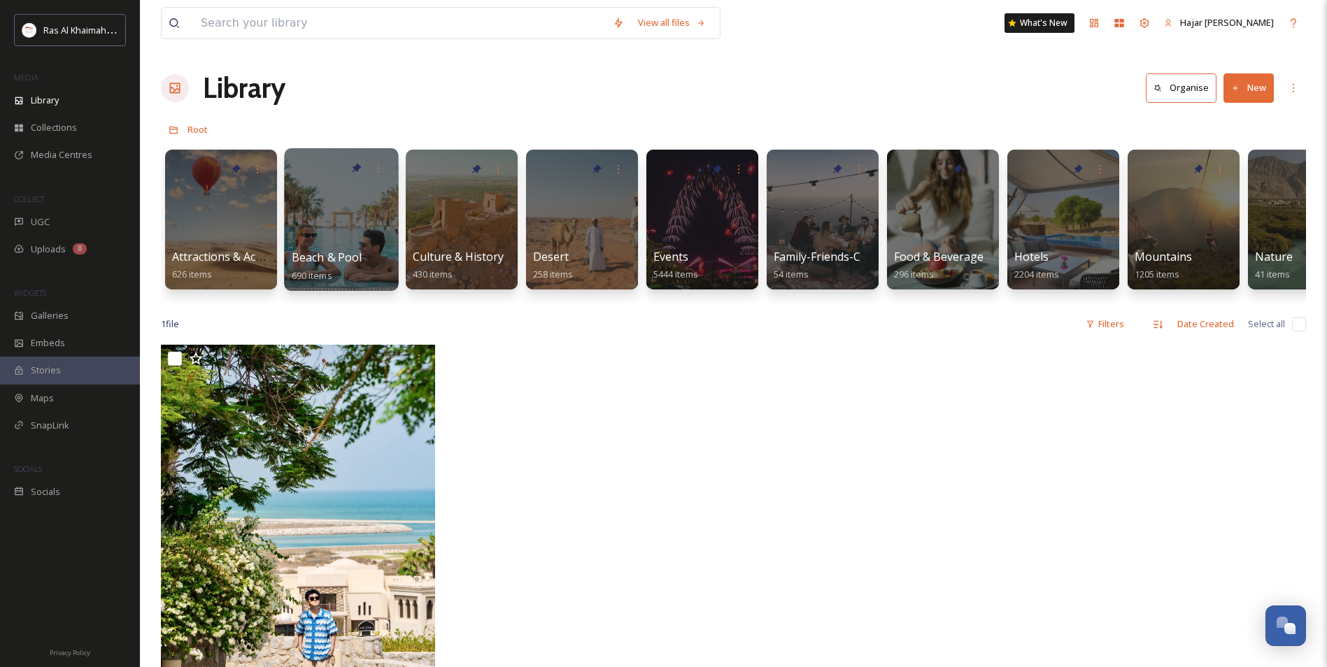
click at [357, 243] on div at bounding box center [341, 219] width 114 height 143
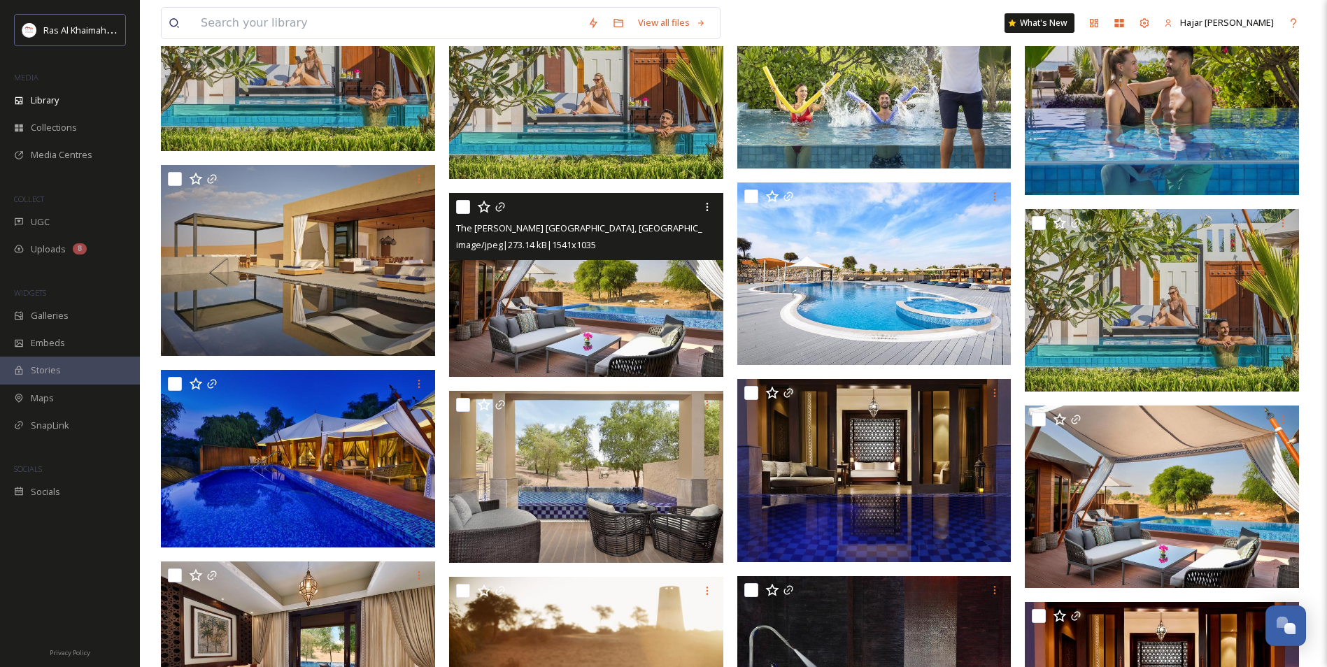
scroll to position [1888, 0]
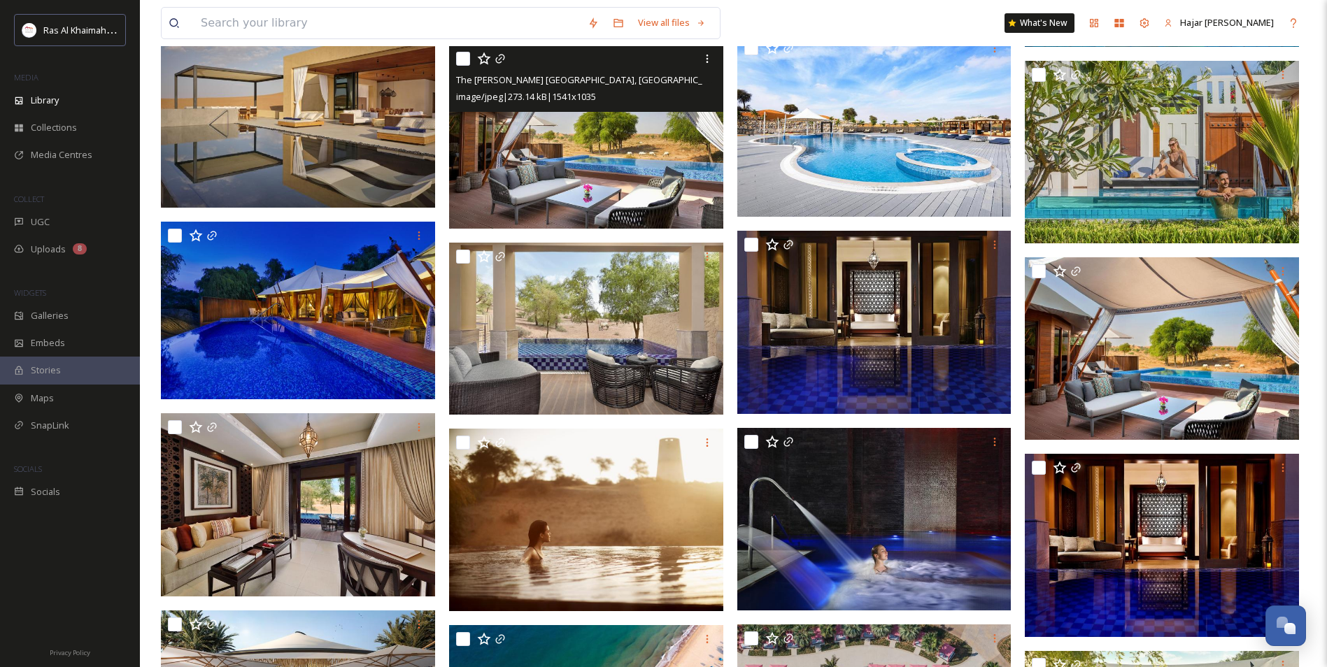
click at [615, 169] on img at bounding box center [586, 137] width 274 height 184
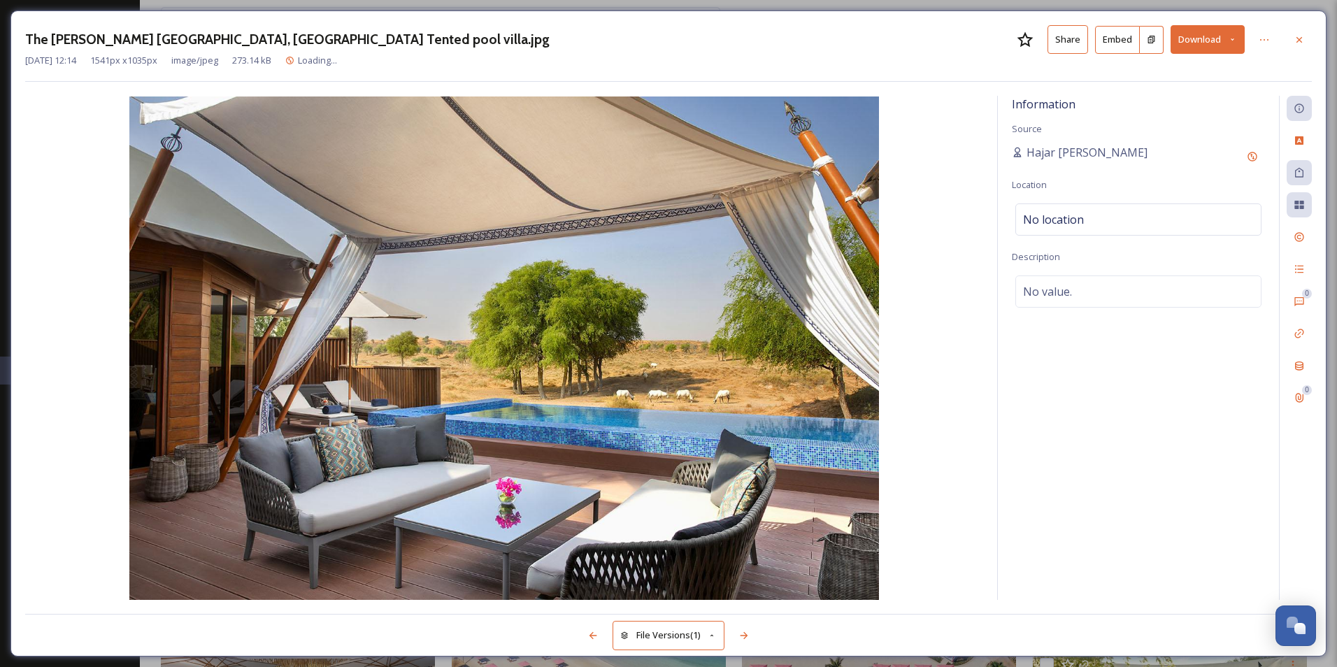
click at [1073, 43] on button "Share" at bounding box center [1068, 39] width 41 height 29
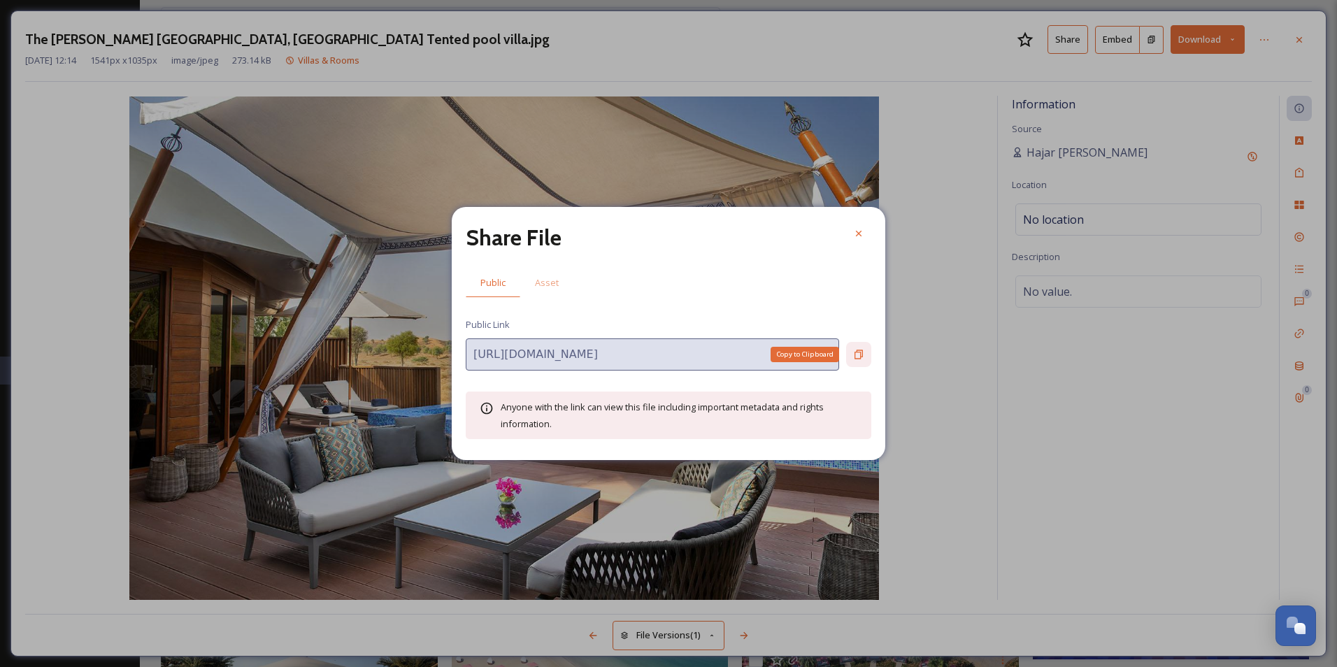
click at [862, 357] on icon at bounding box center [859, 354] width 8 height 9
click at [861, 230] on icon at bounding box center [858, 233] width 11 height 11
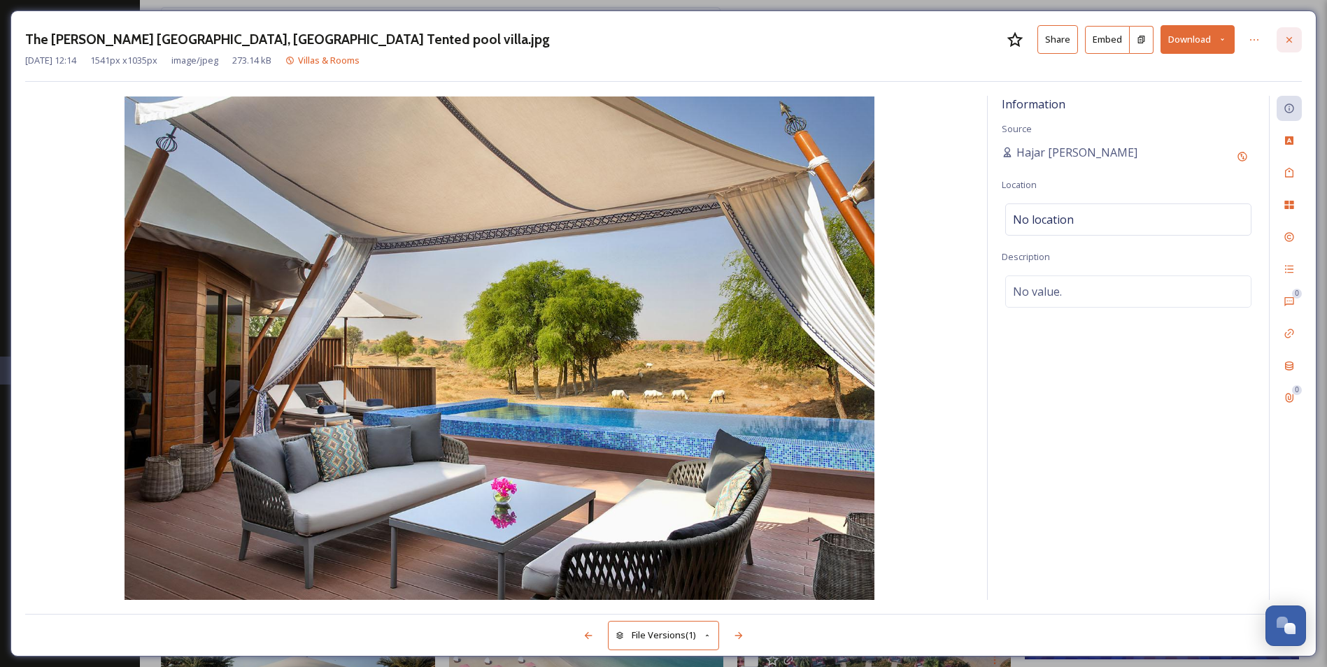
click at [1283, 36] on icon at bounding box center [1288, 39] width 11 height 11
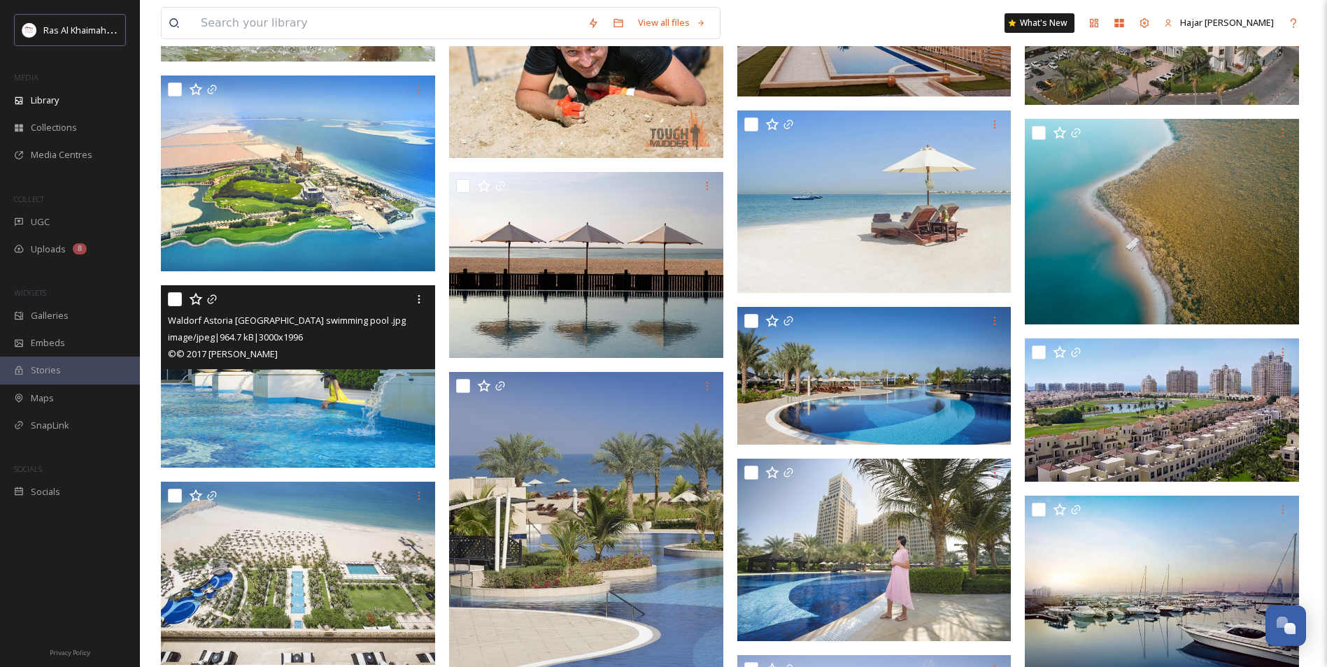
scroll to position [19713, 0]
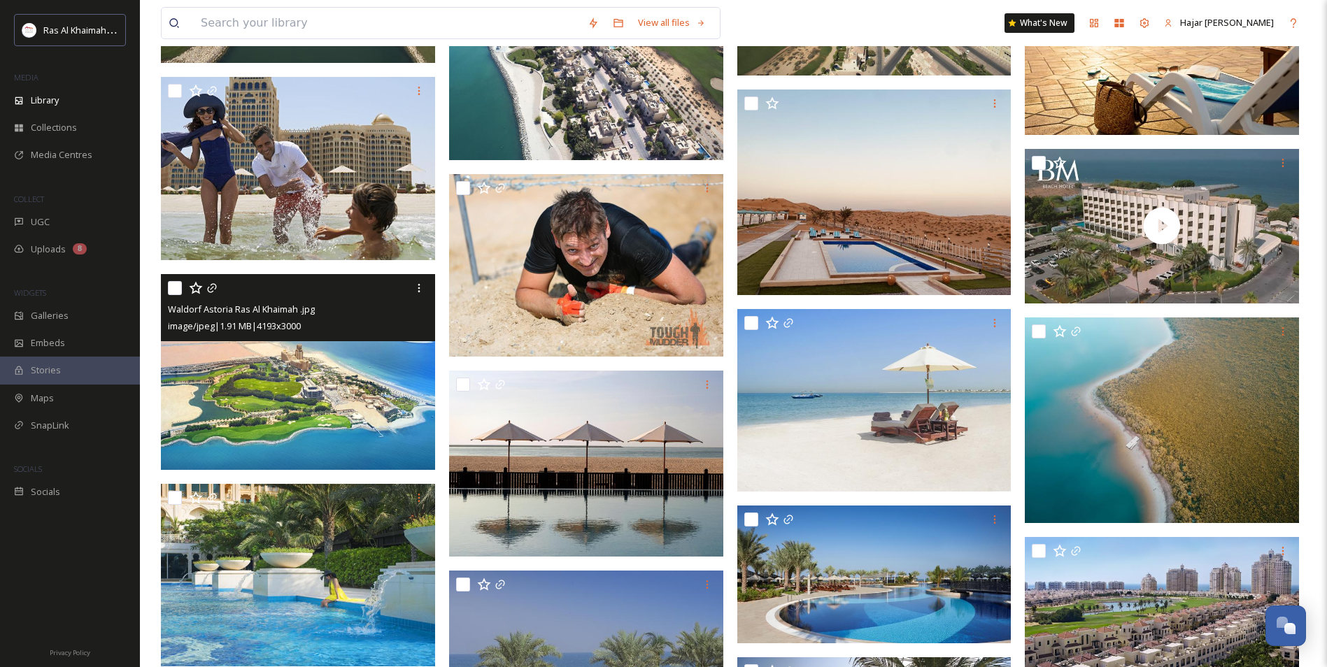
click at [276, 387] on img at bounding box center [298, 372] width 274 height 197
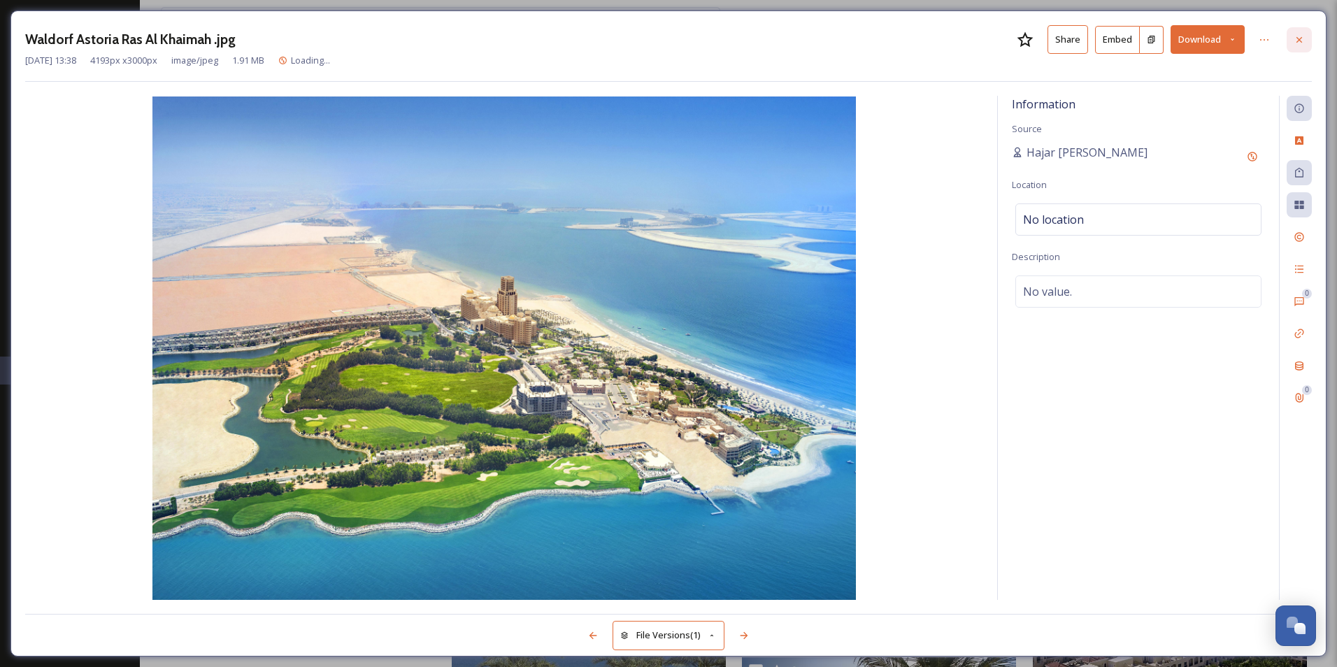
click at [1298, 38] on icon at bounding box center [1300, 39] width 6 height 6
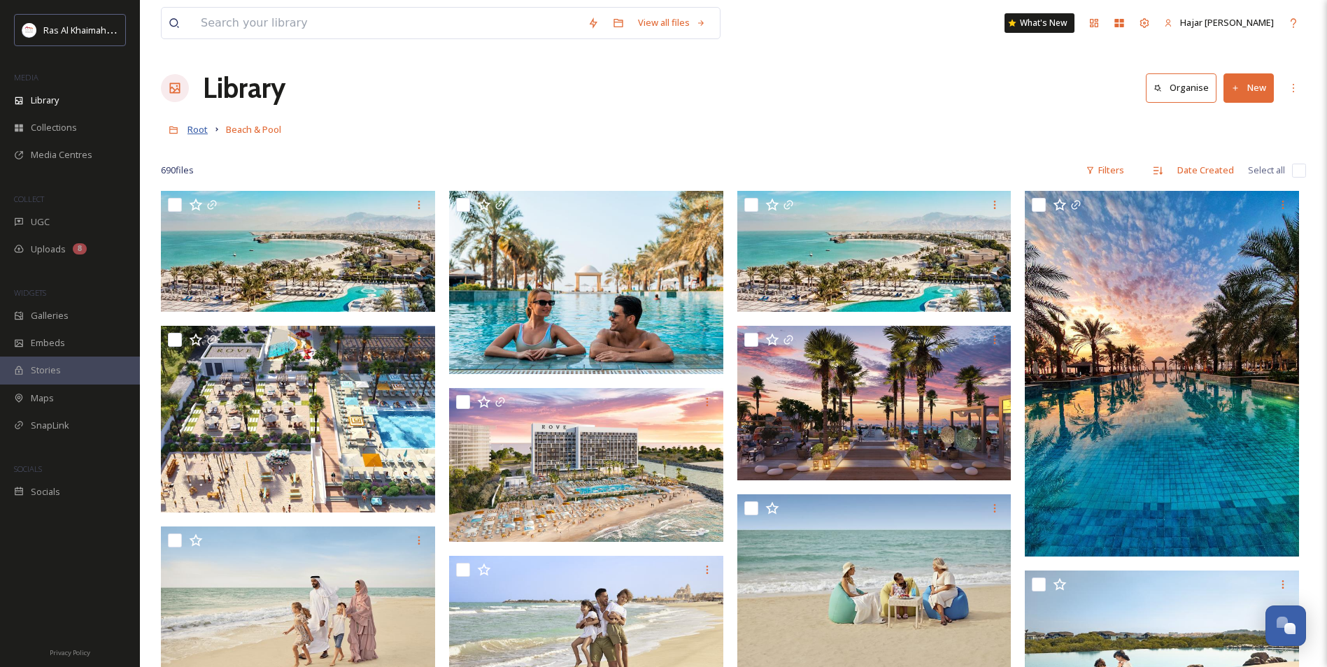
click at [192, 129] on span "Root" at bounding box center [197, 129] width 20 height 13
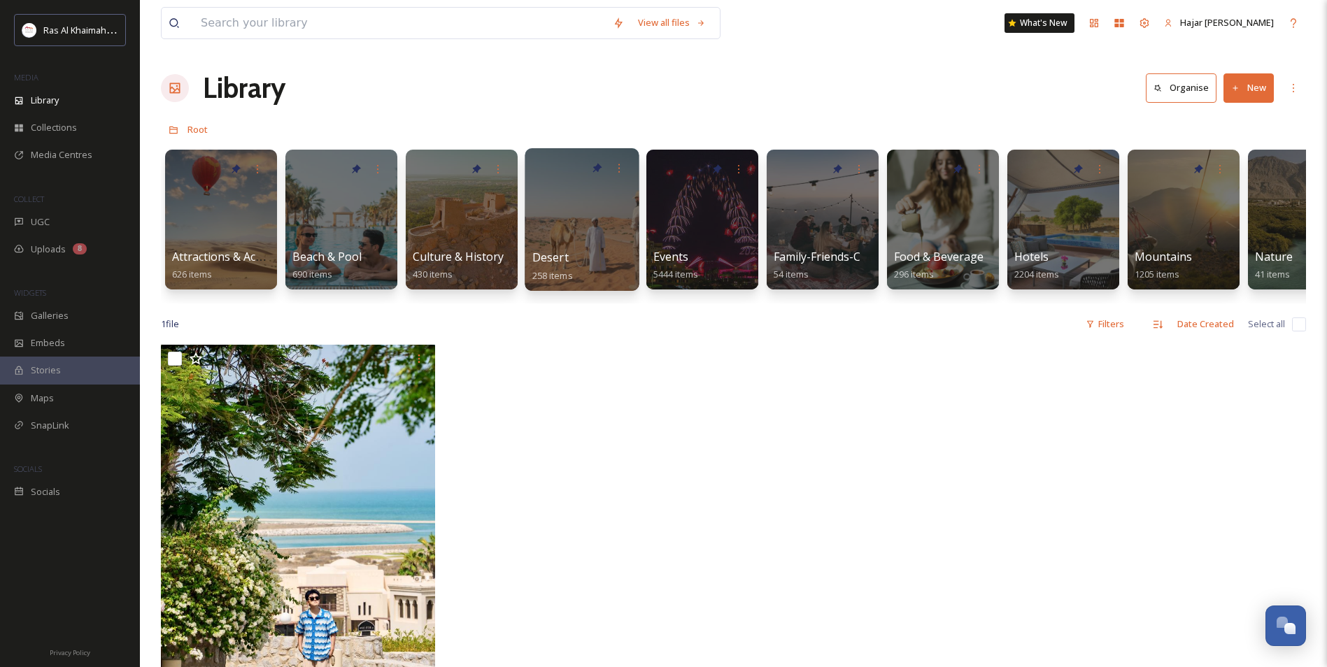
click at [546, 251] on span "Desert" at bounding box center [550, 257] width 36 height 15
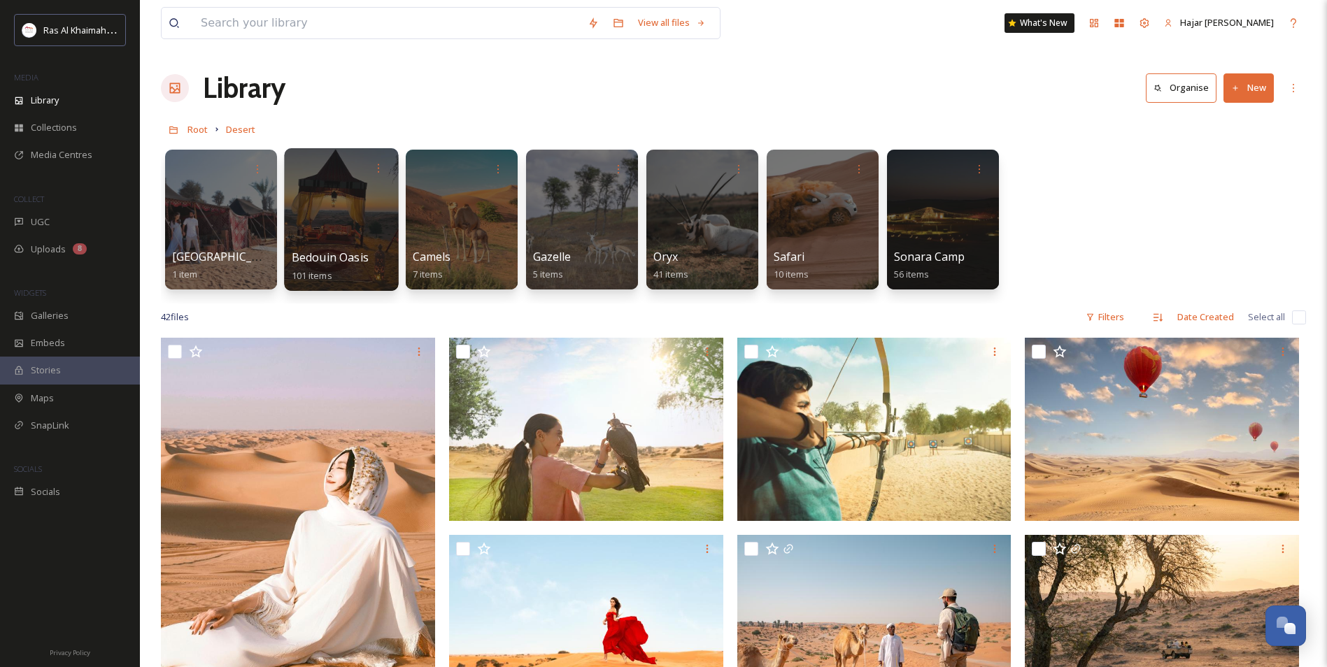
click at [338, 220] on div at bounding box center [341, 219] width 114 height 143
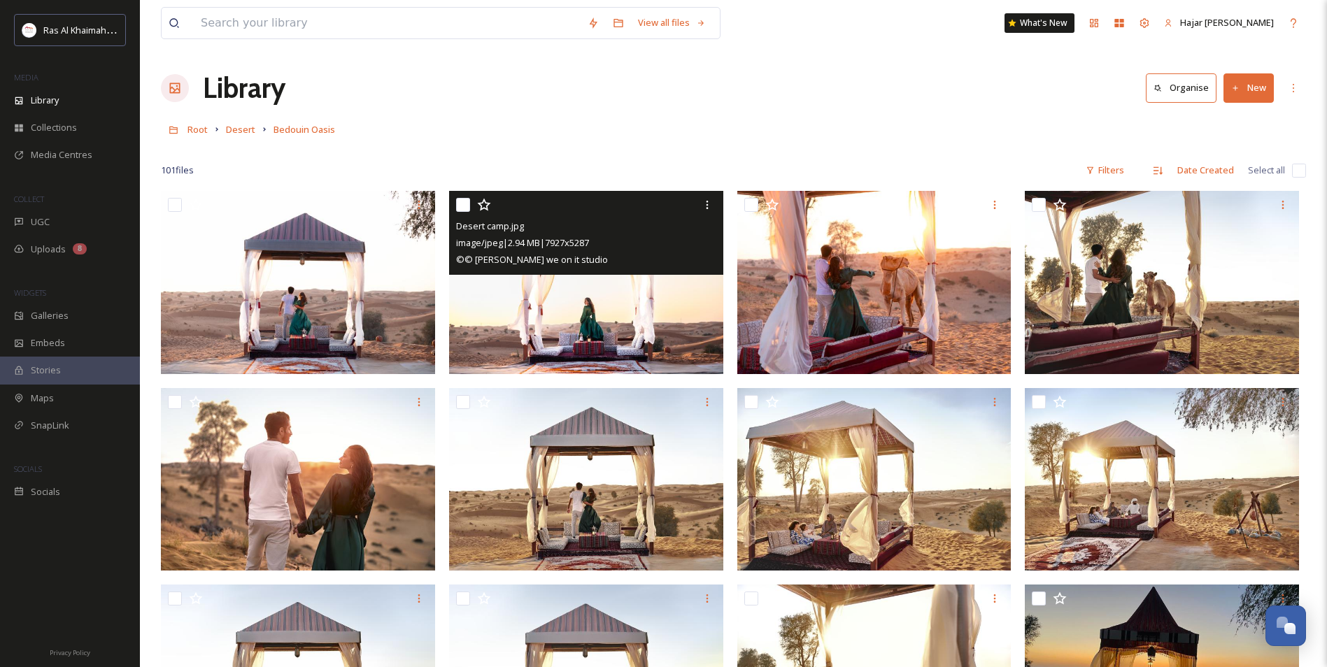
click at [555, 299] on img at bounding box center [586, 282] width 274 height 183
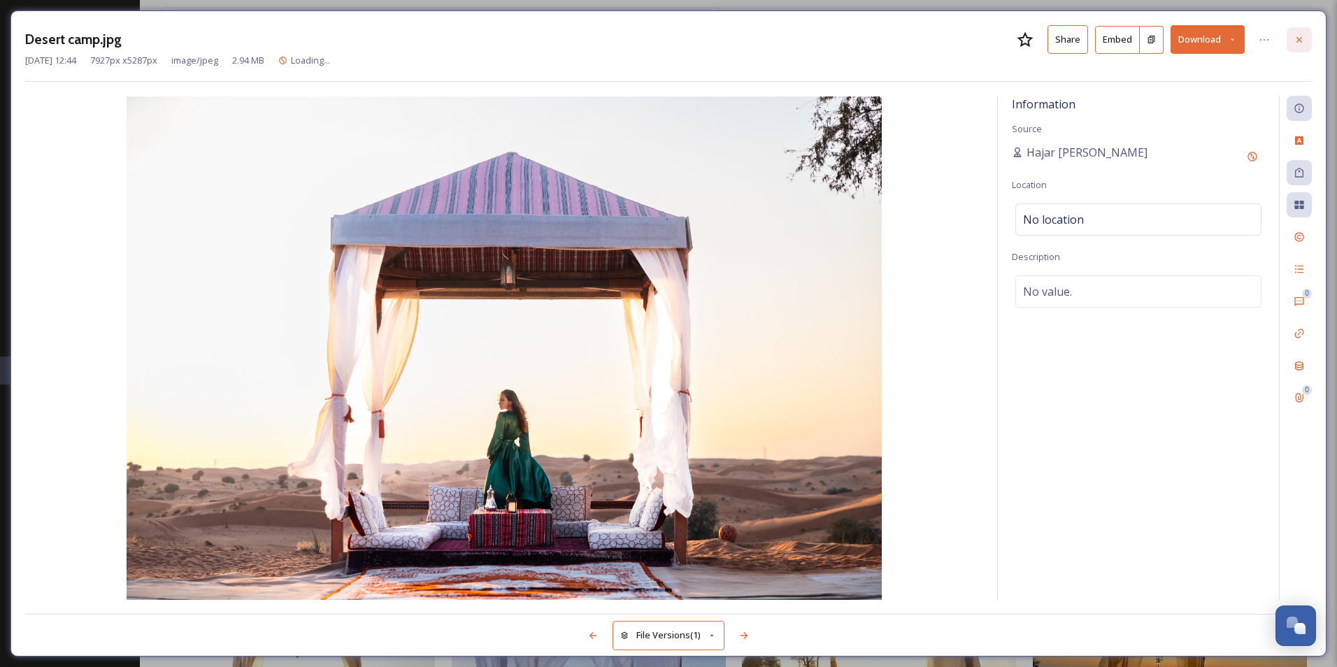
click at [1299, 46] on div at bounding box center [1299, 39] width 25 height 25
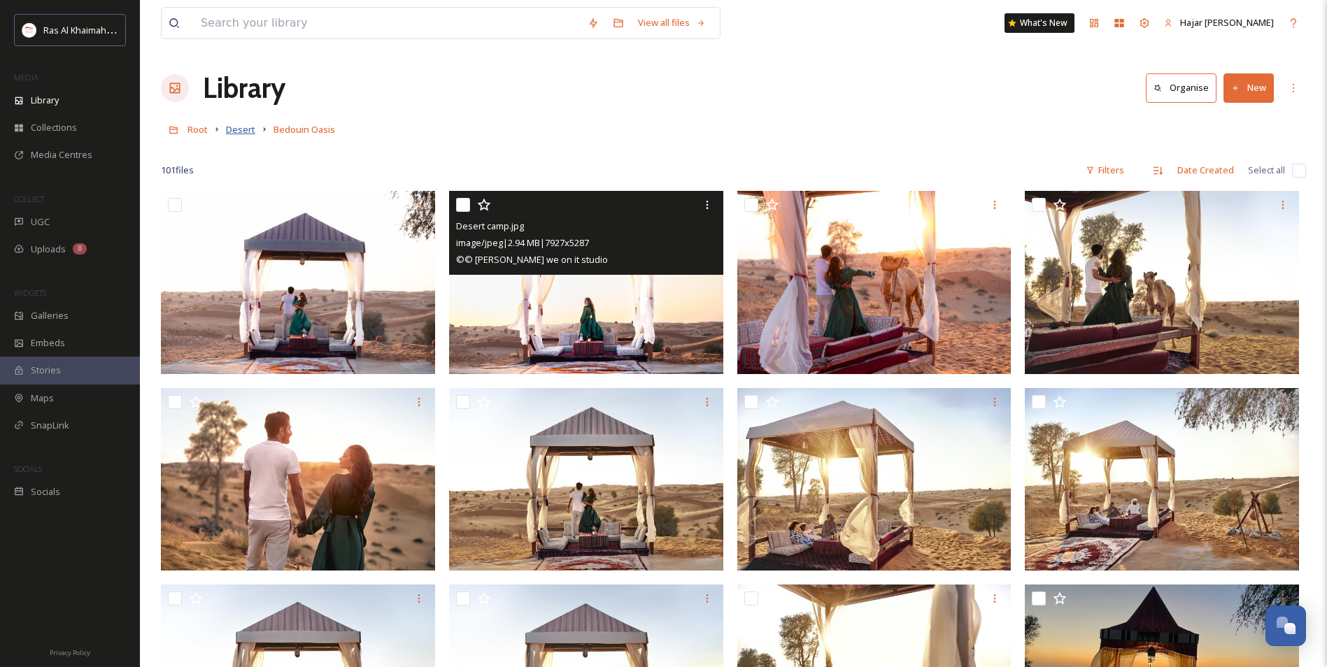
click at [234, 130] on span "Desert" at bounding box center [240, 129] width 29 height 13
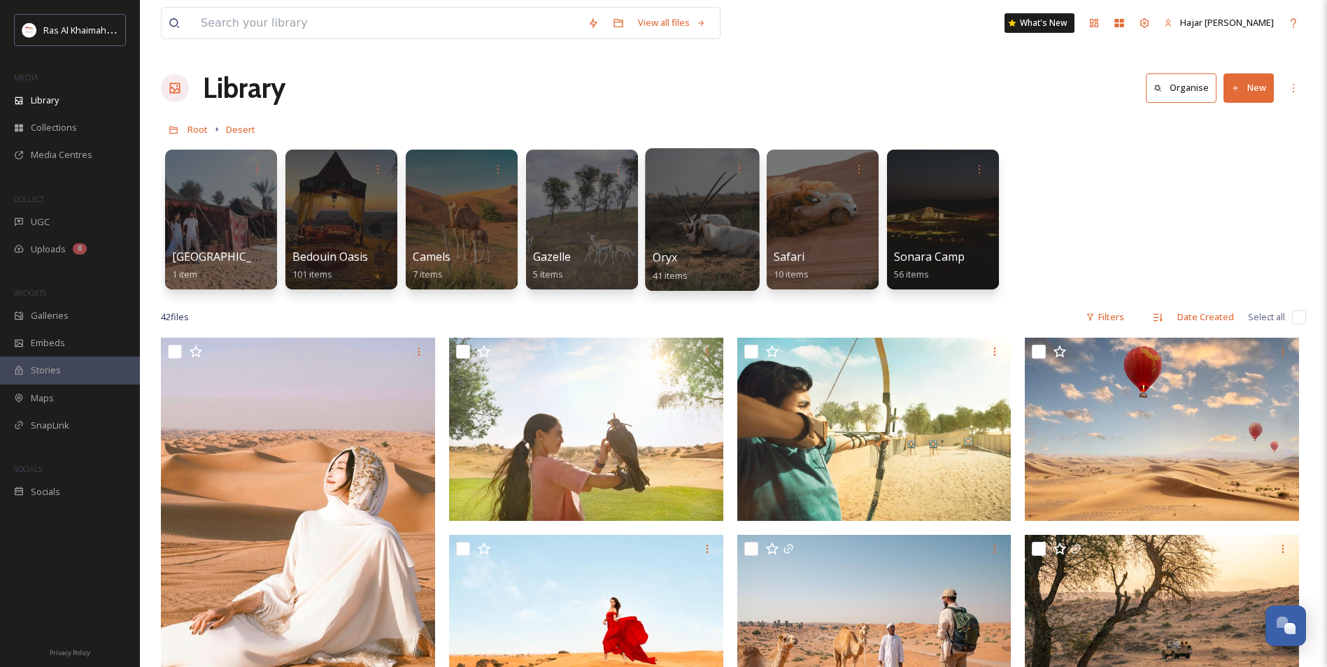
click at [717, 243] on div at bounding box center [702, 219] width 114 height 143
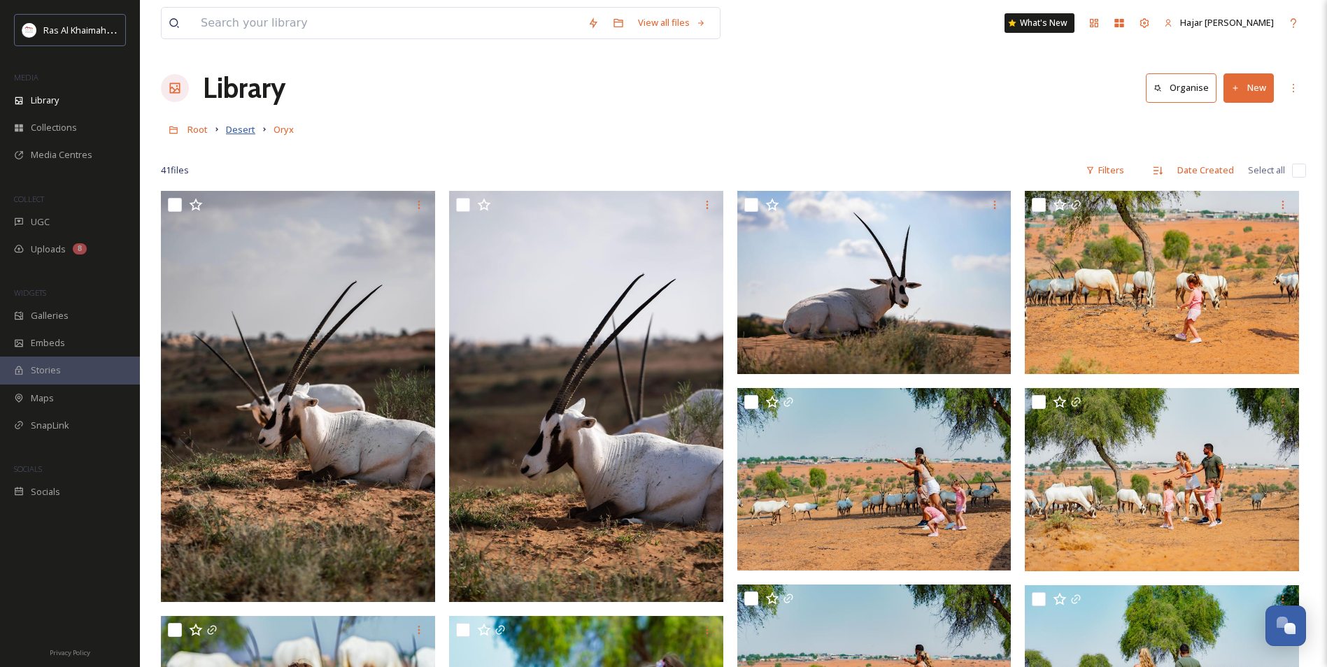
click at [241, 131] on span "Desert" at bounding box center [240, 129] width 29 height 13
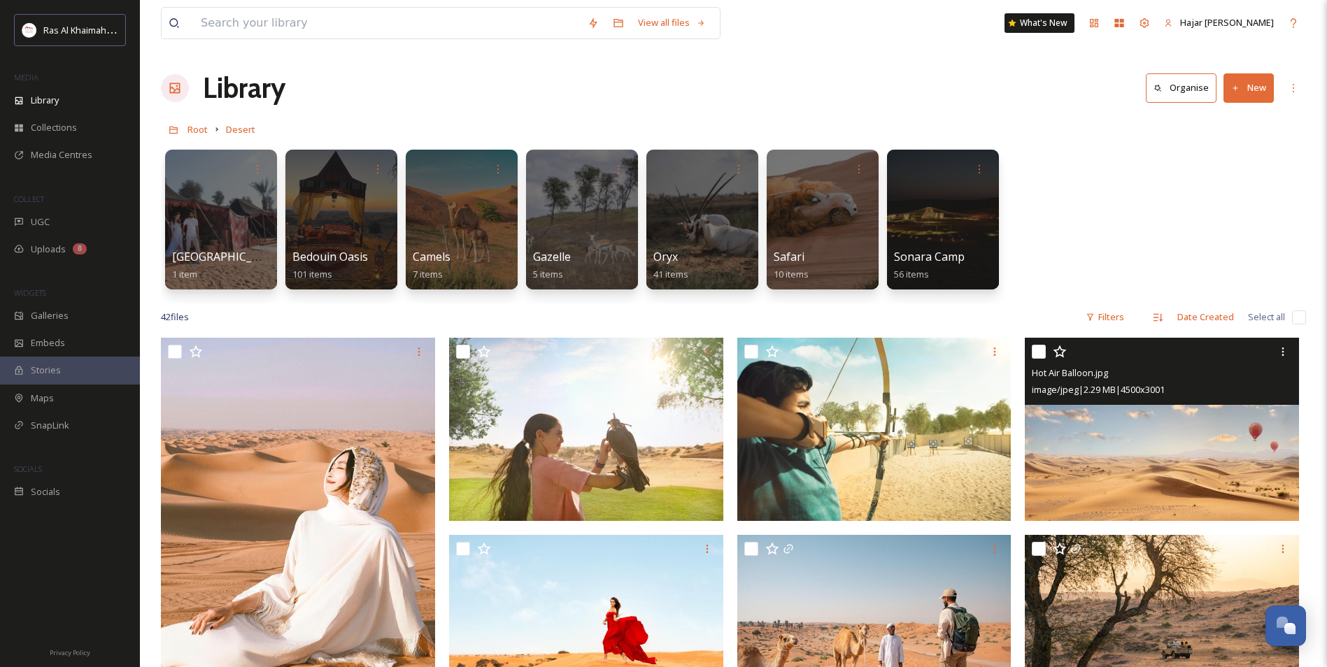
click at [1071, 433] on img at bounding box center [1162, 429] width 274 height 183
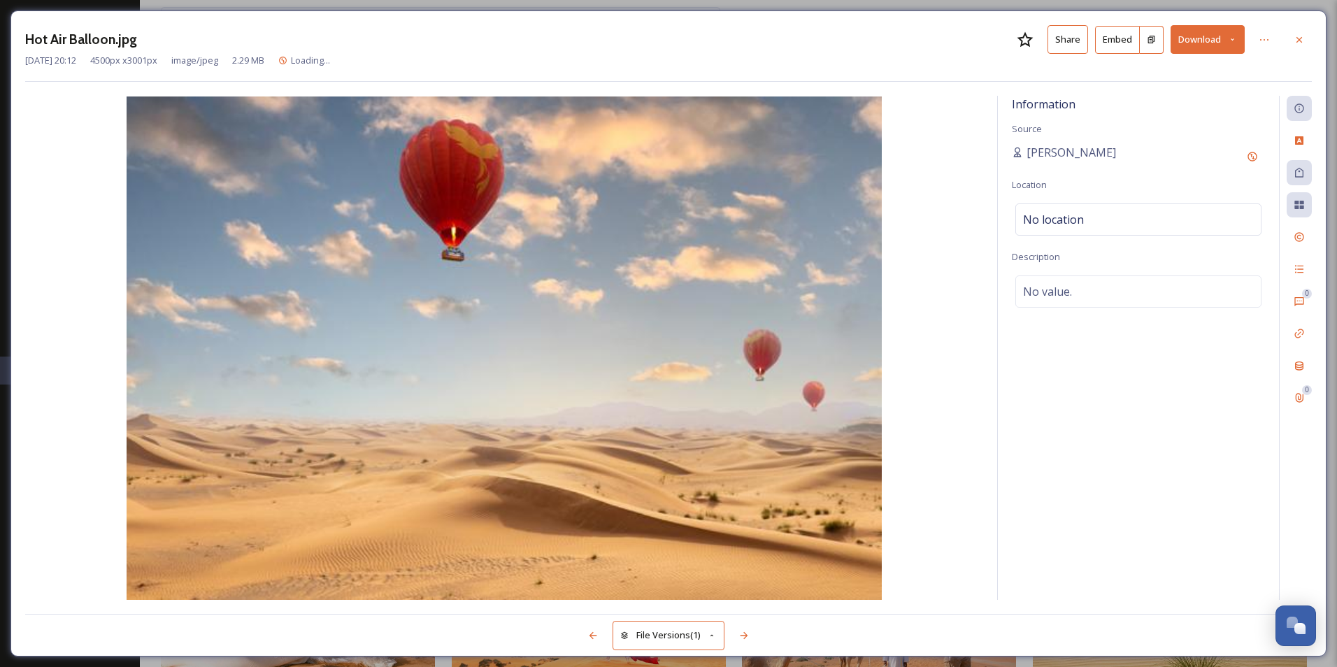
click at [1071, 44] on button "Share" at bounding box center [1068, 39] width 41 height 29
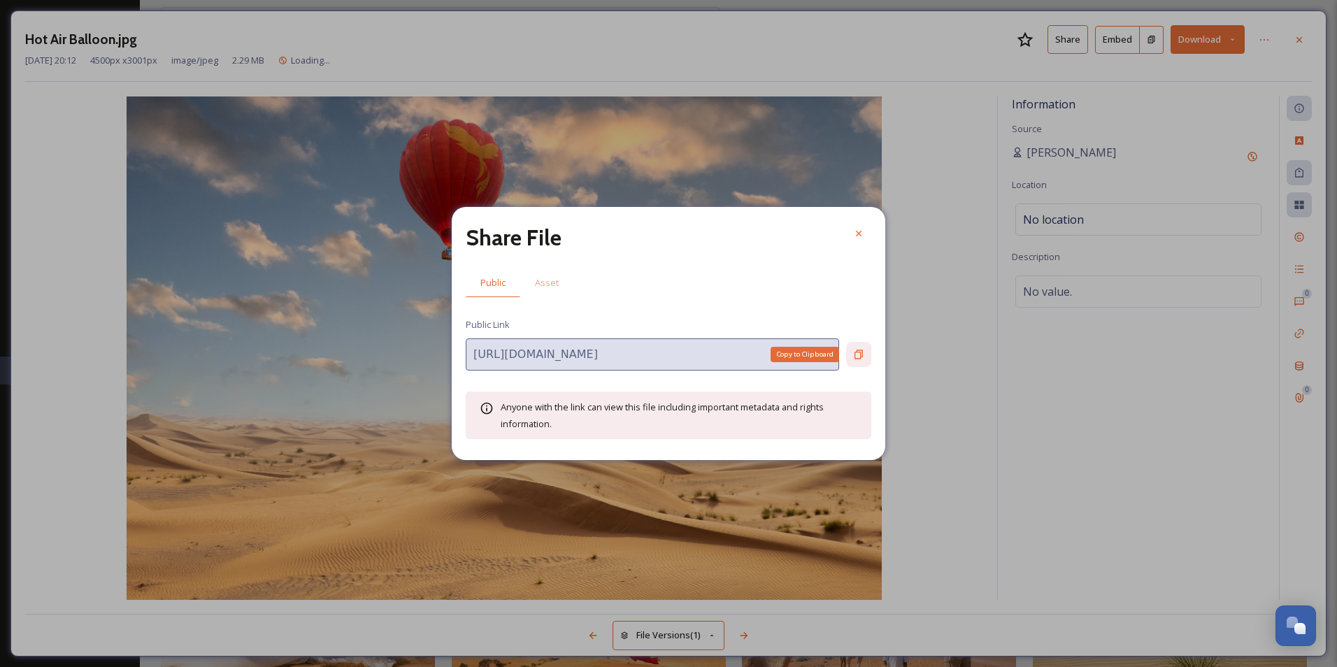
click at [855, 357] on icon at bounding box center [859, 354] width 8 height 9
click at [857, 235] on icon at bounding box center [859, 234] width 6 height 6
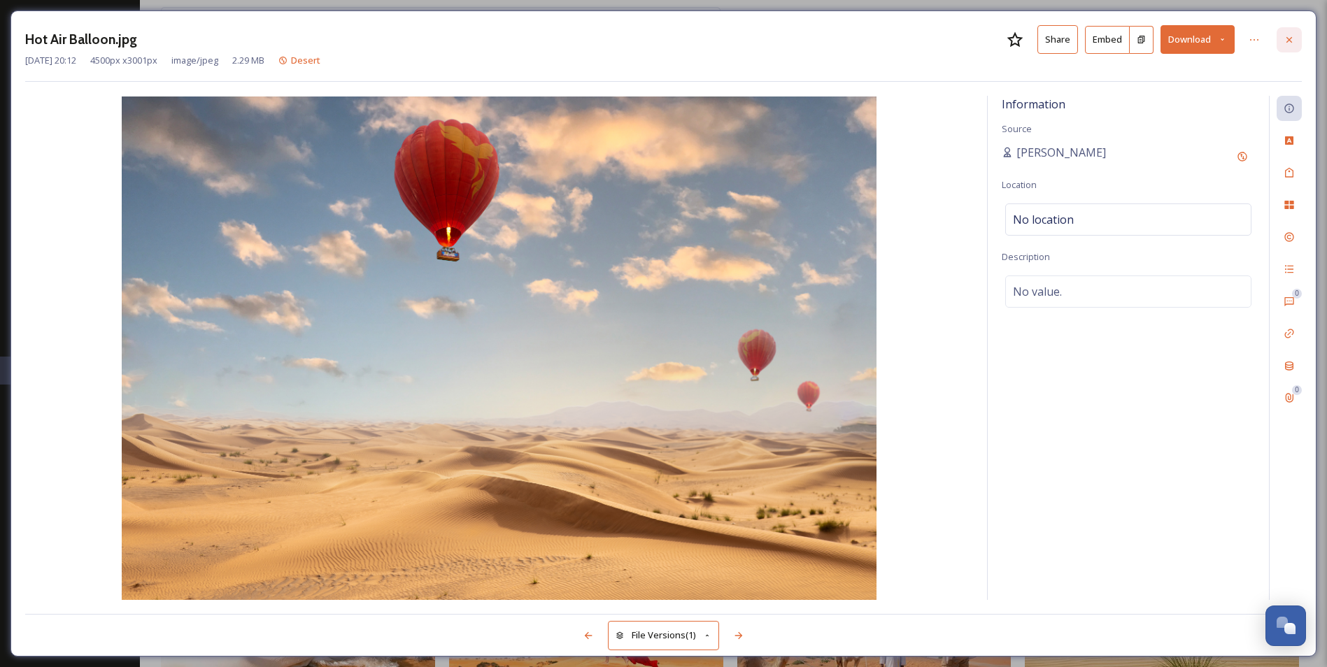
click at [1285, 39] on icon at bounding box center [1288, 39] width 11 height 11
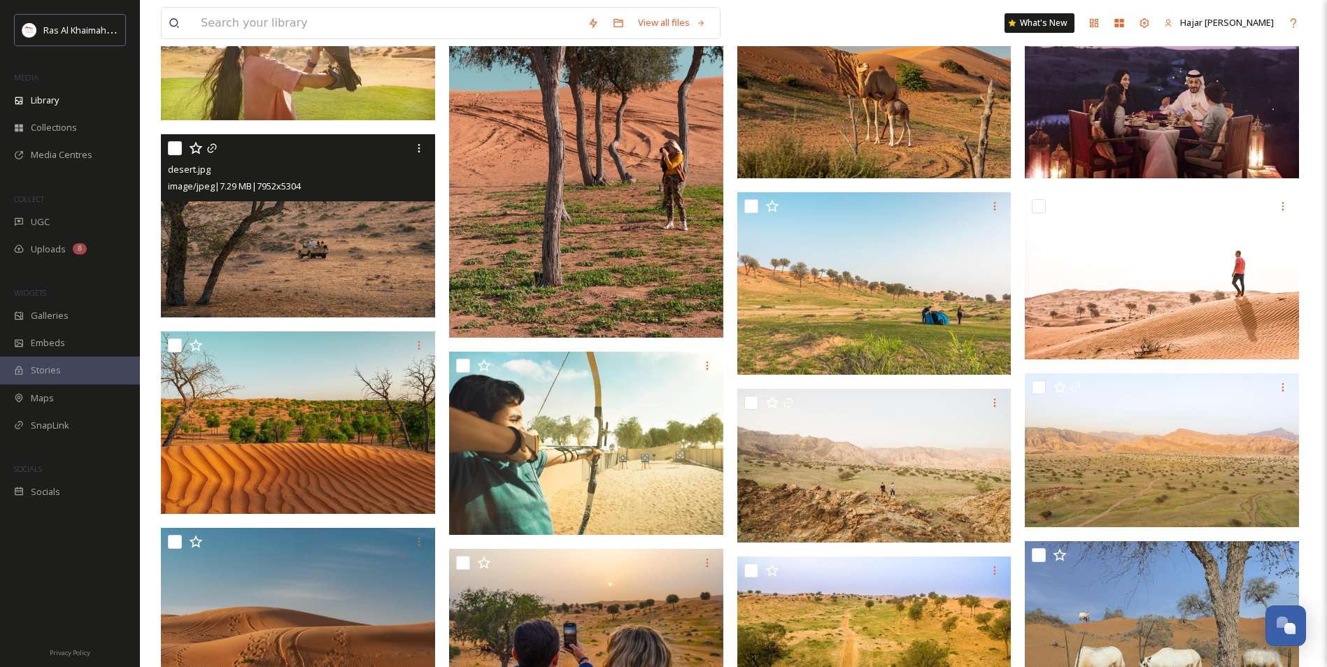
scroll to position [1259, 0]
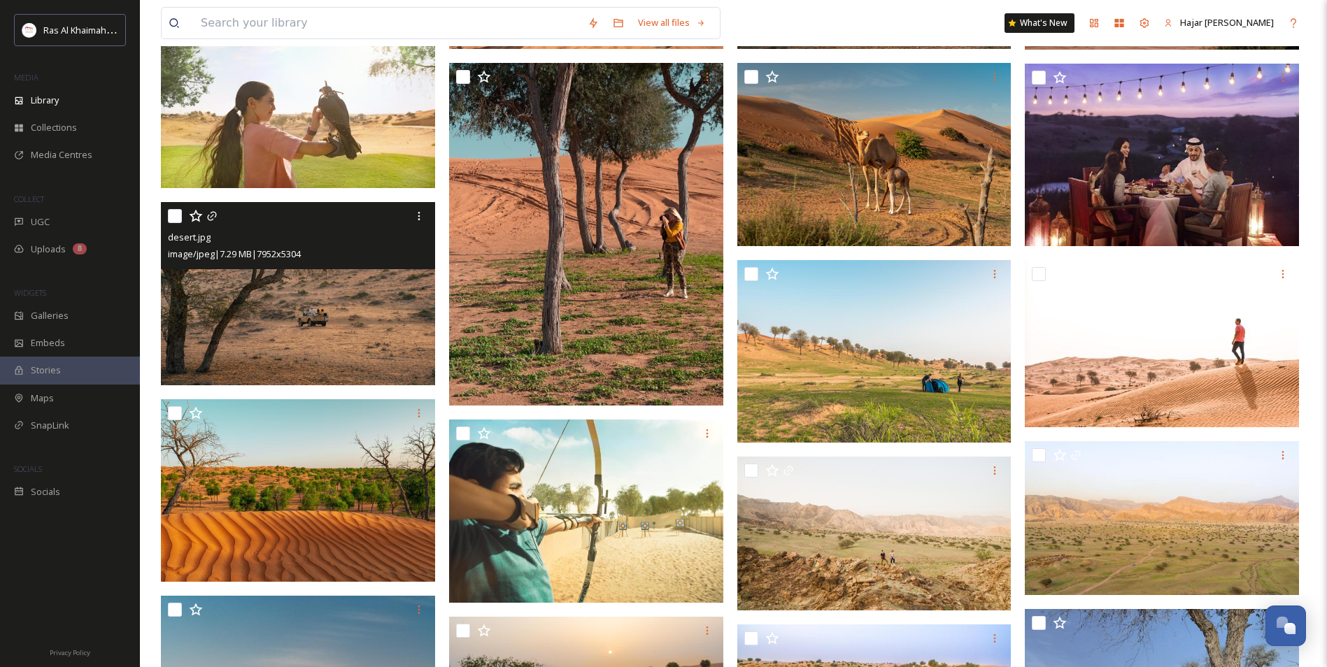
click at [340, 318] on img at bounding box center [298, 293] width 274 height 183
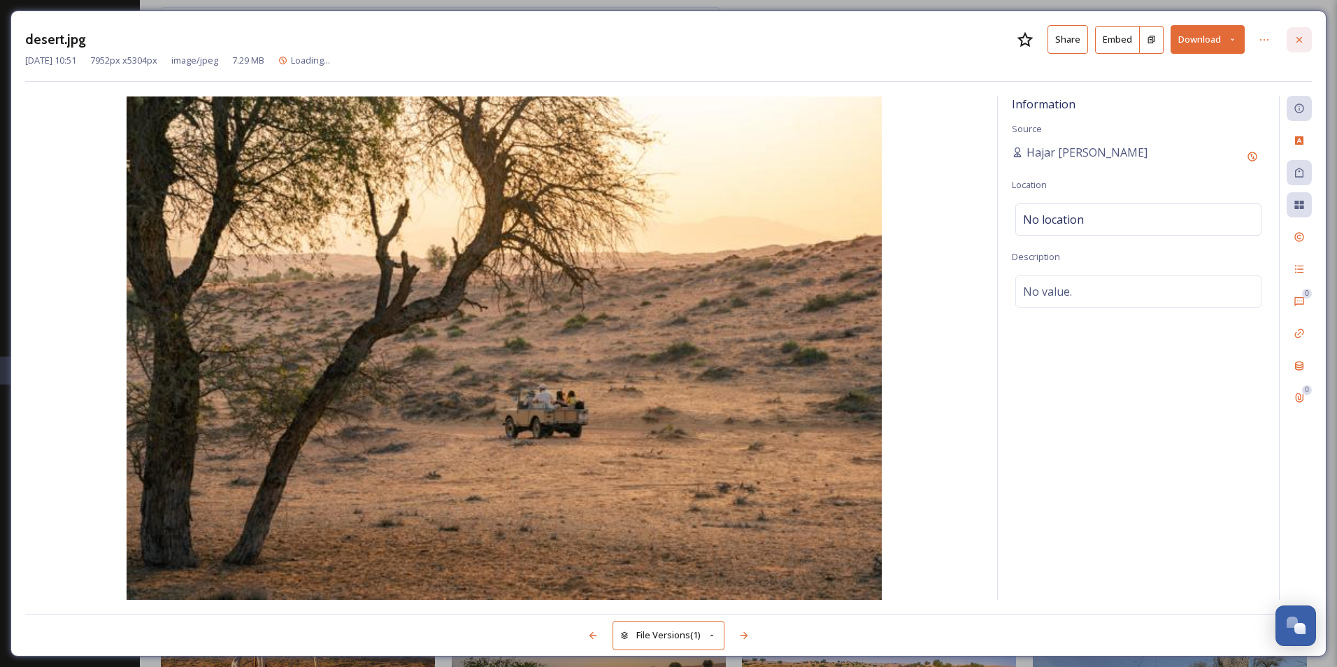
click at [1304, 39] on icon at bounding box center [1299, 39] width 11 height 11
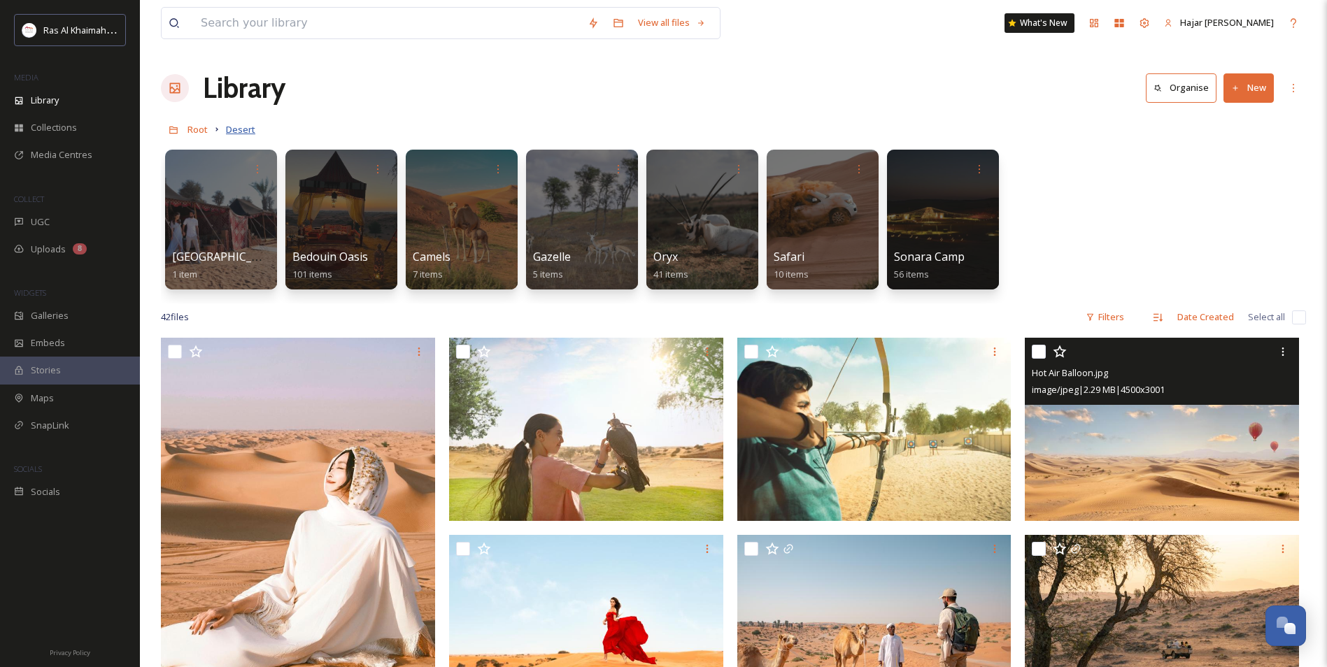
click at [243, 132] on span "Desert" at bounding box center [240, 129] width 29 height 13
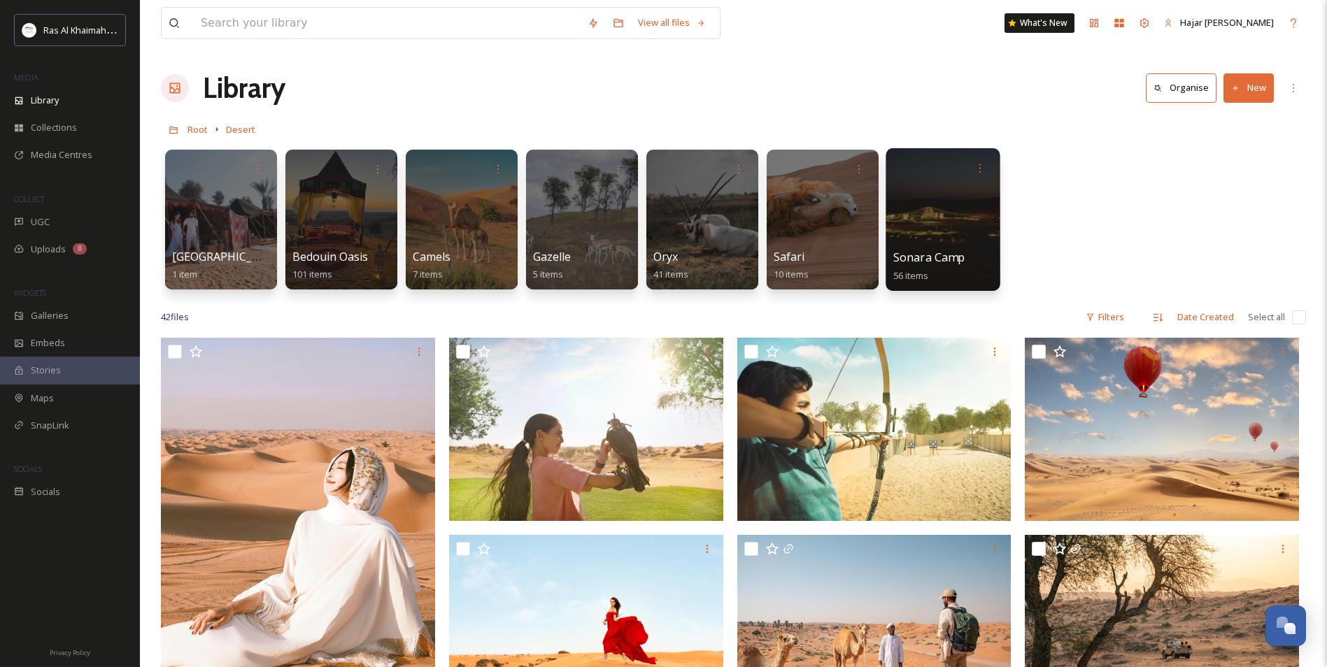
click at [939, 232] on div at bounding box center [942, 219] width 114 height 143
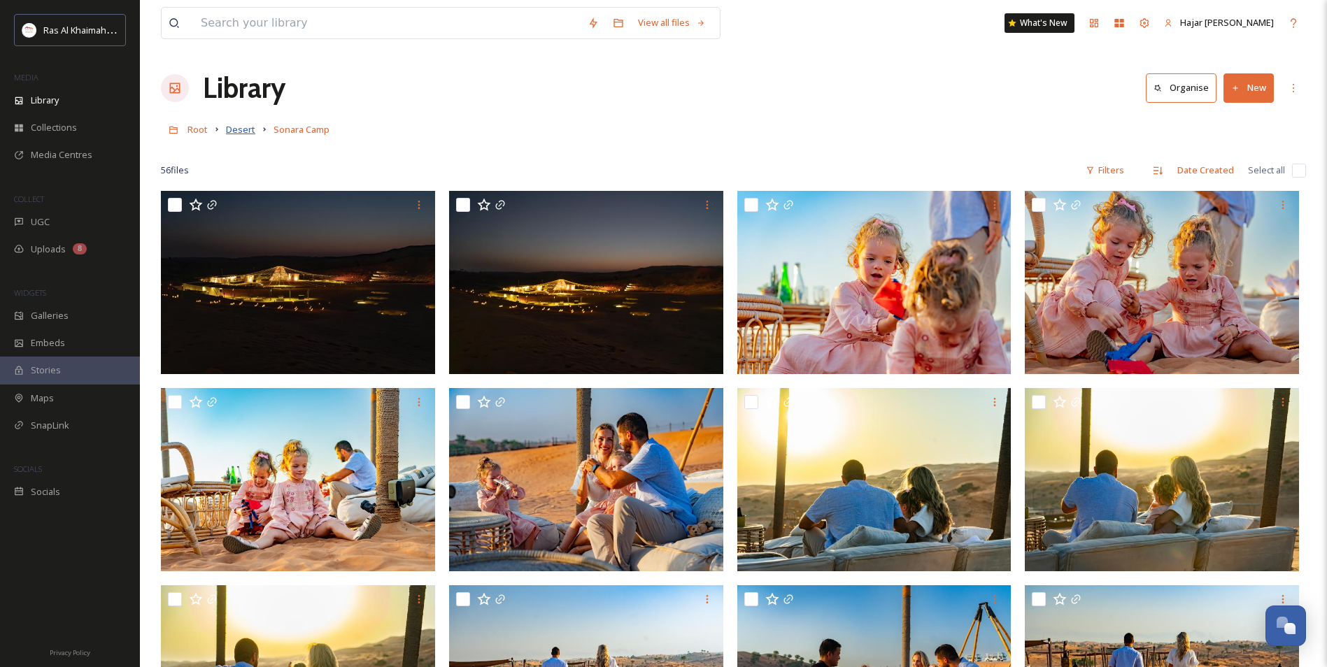
click at [231, 134] on span "Desert" at bounding box center [240, 129] width 29 height 13
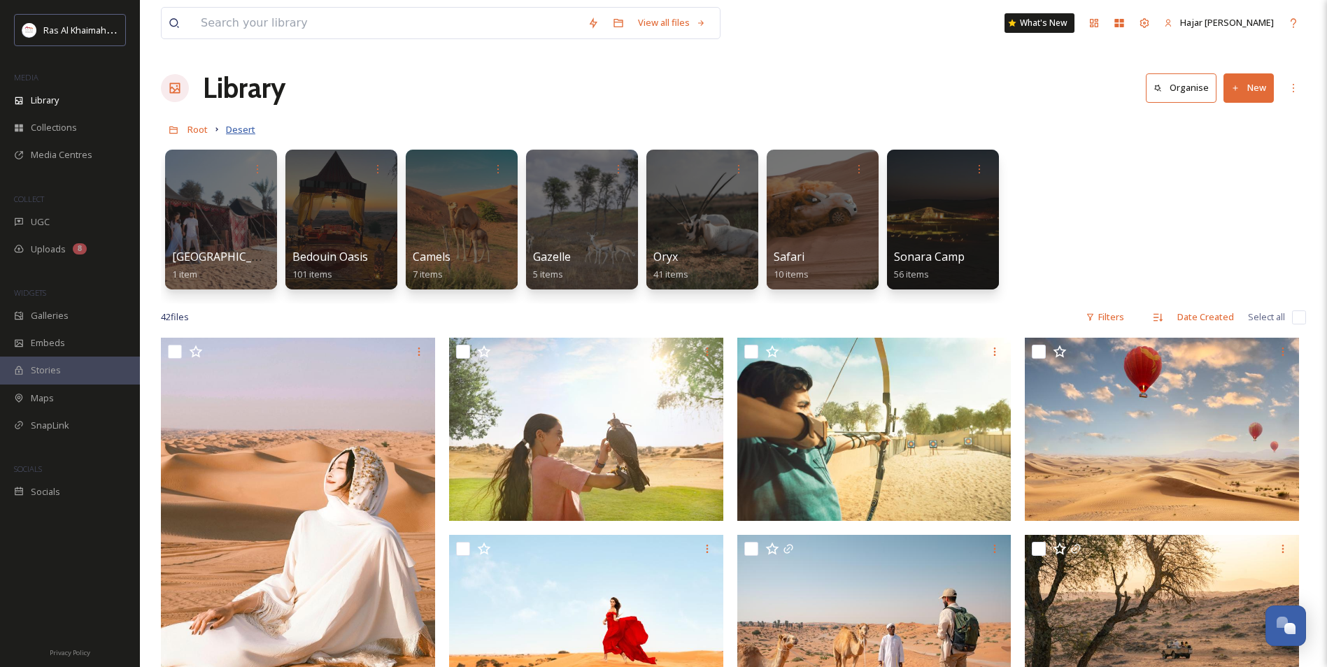
click at [232, 130] on span "Desert" at bounding box center [240, 129] width 29 height 13
click at [199, 130] on span "Root" at bounding box center [197, 129] width 20 height 13
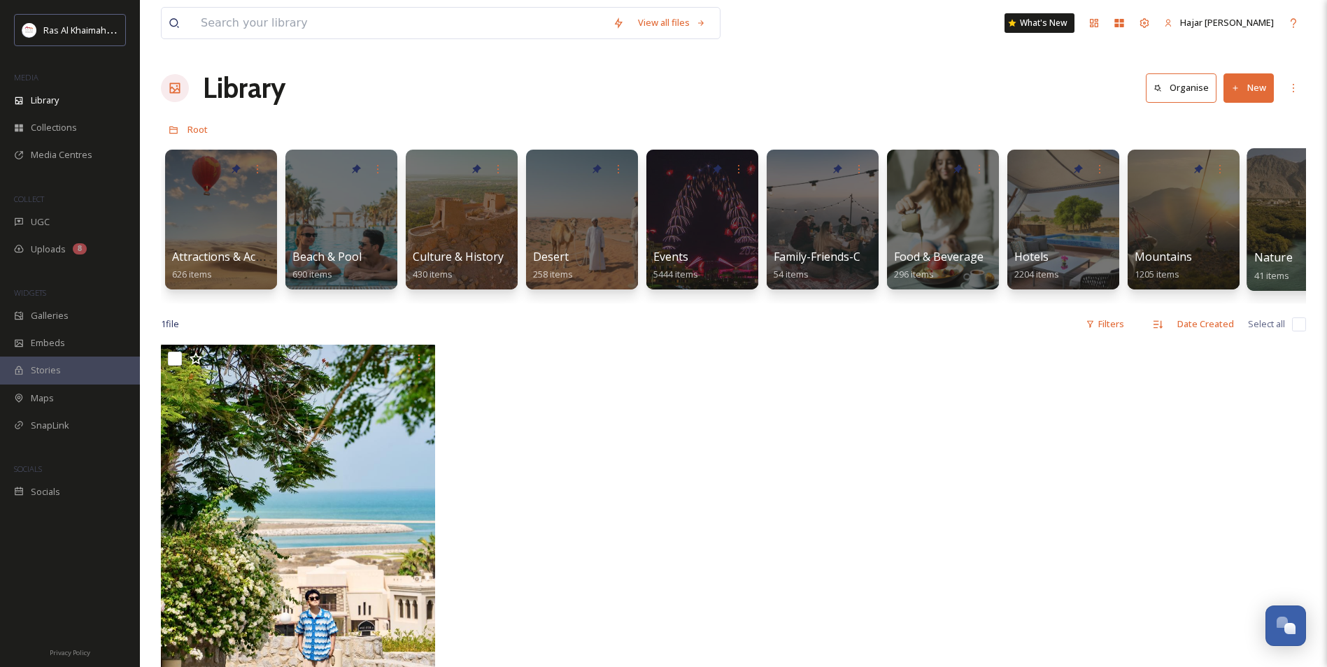
click at [1283, 235] on div at bounding box center [1303, 219] width 114 height 143
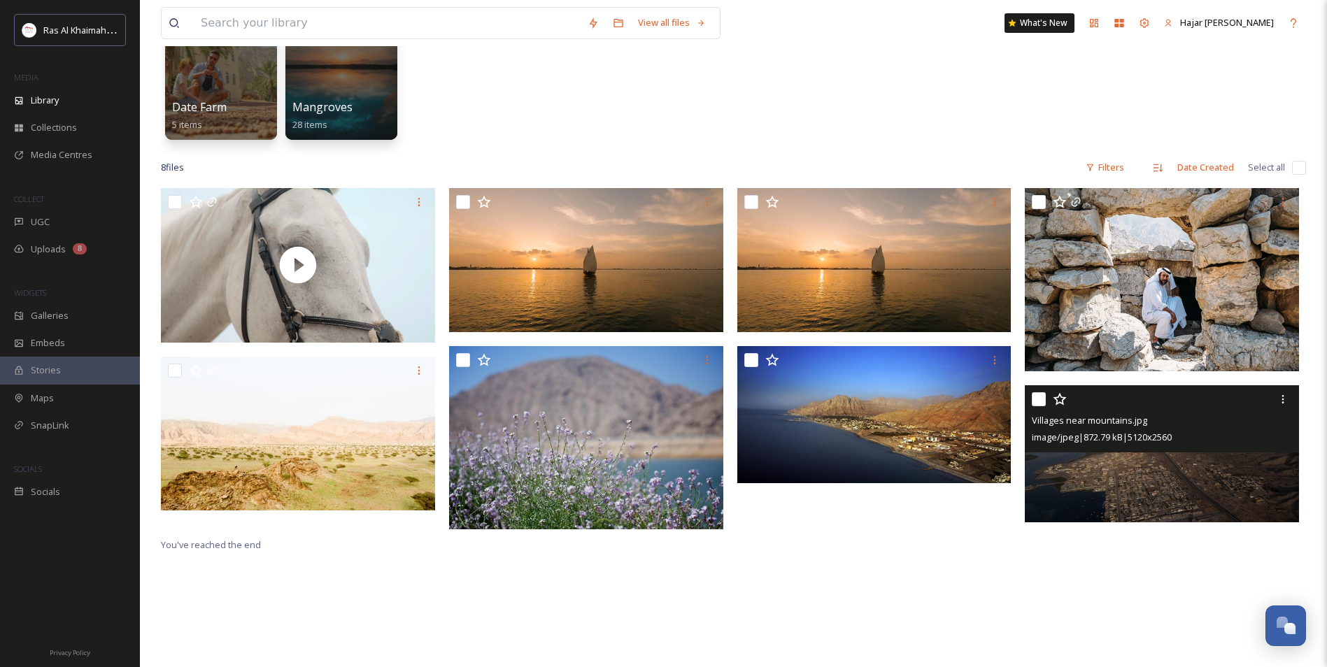
scroll to position [70, 0]
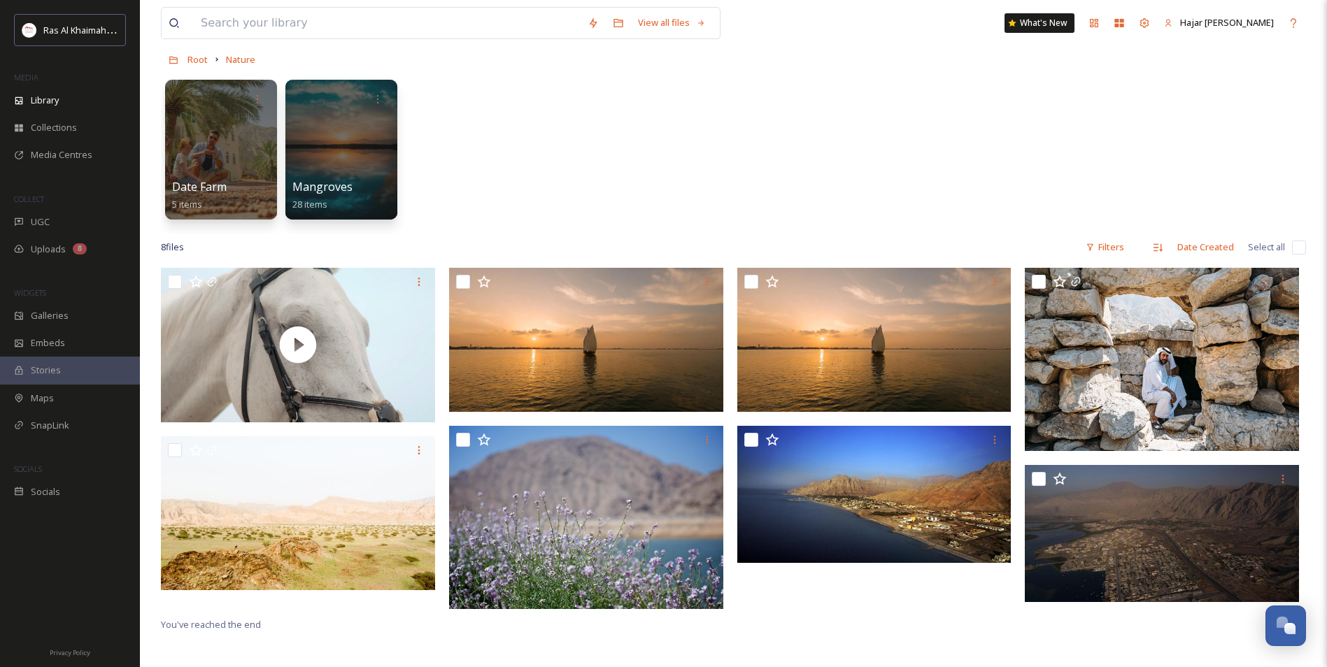
click at [311, 134] on div at bounding box center [341, 150] width 112 height 140
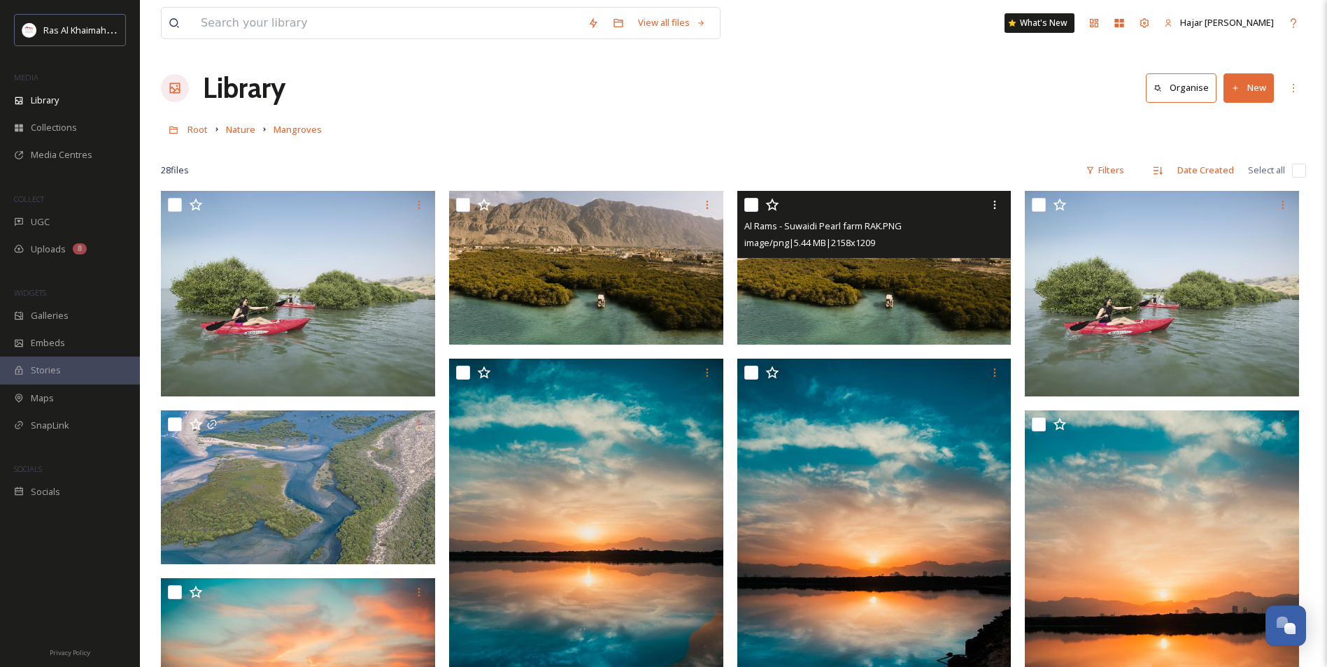
click at [883, 287] on img at bounding box center [874, 268] width 274 height 154
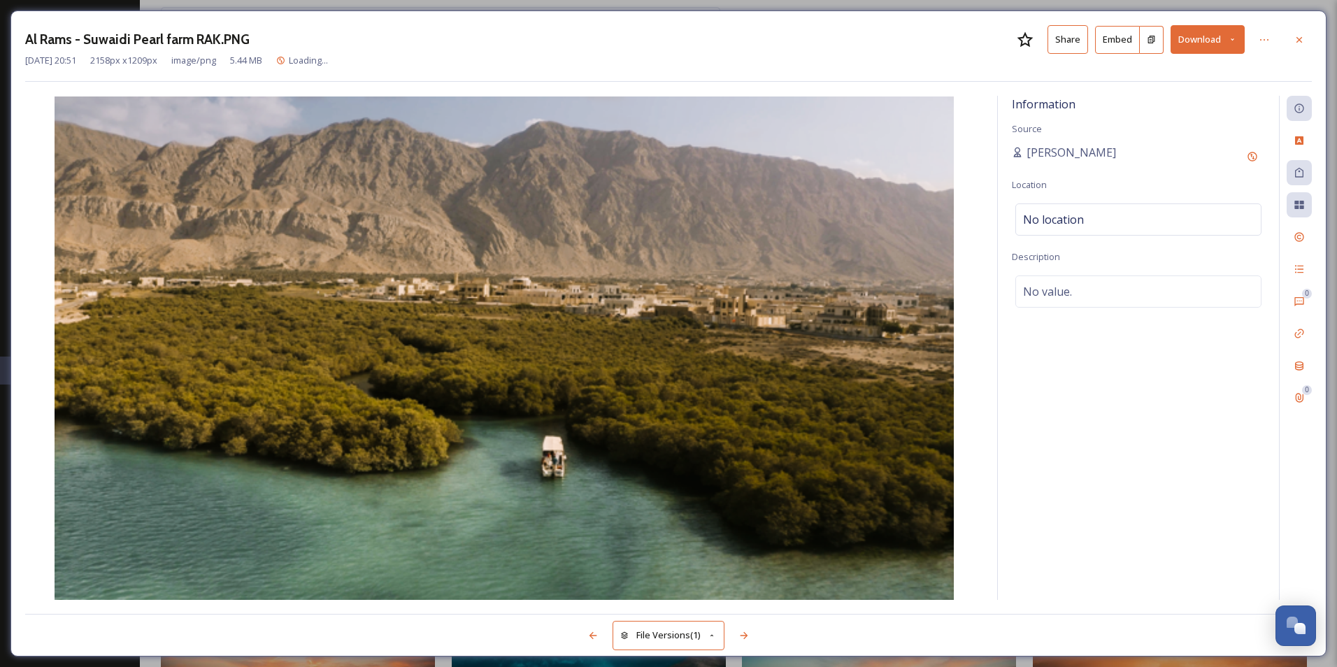
click at [1064, 38] on button "Share" at bounding box center [1068, 39] width 41 height 29
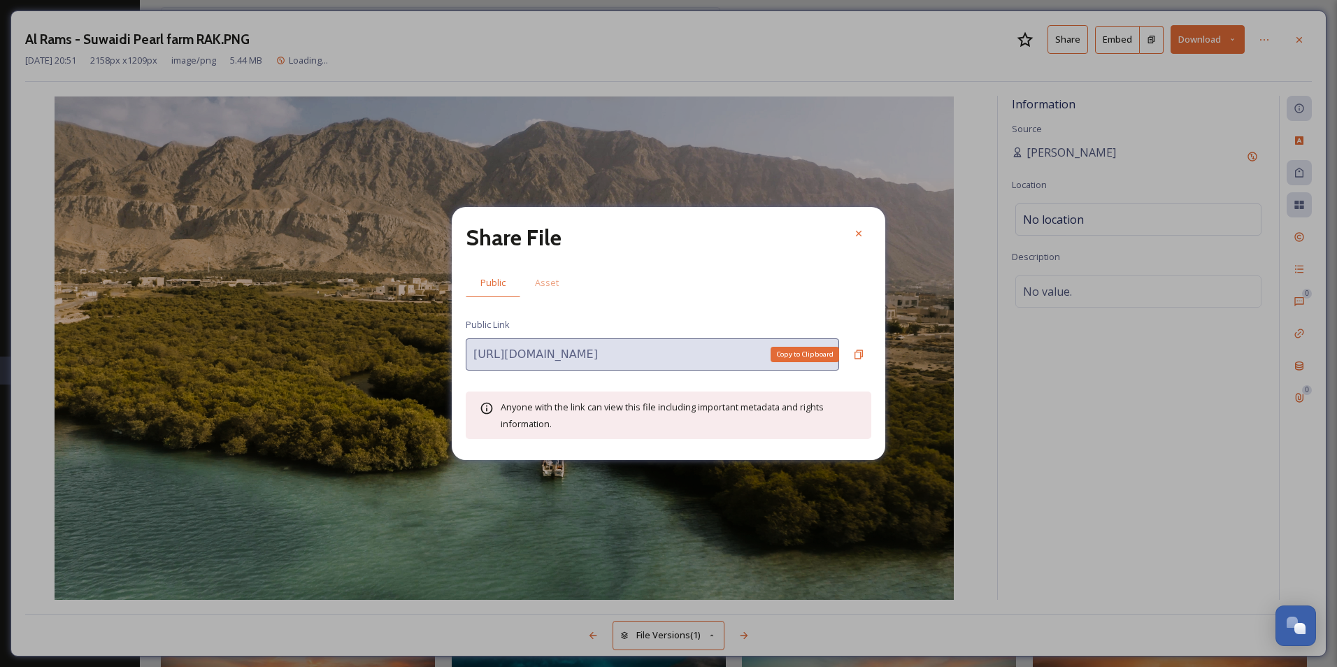
drag, startPoint x: 858, startPoint y: 354, endPoint x: 834, endPoint y: 462, distance: 111.1
click at [858, 355] on icon at bounding box center [858, 354] width 11 height 11
